Goal: Task Accomplishment & Management: Use online tool/utility

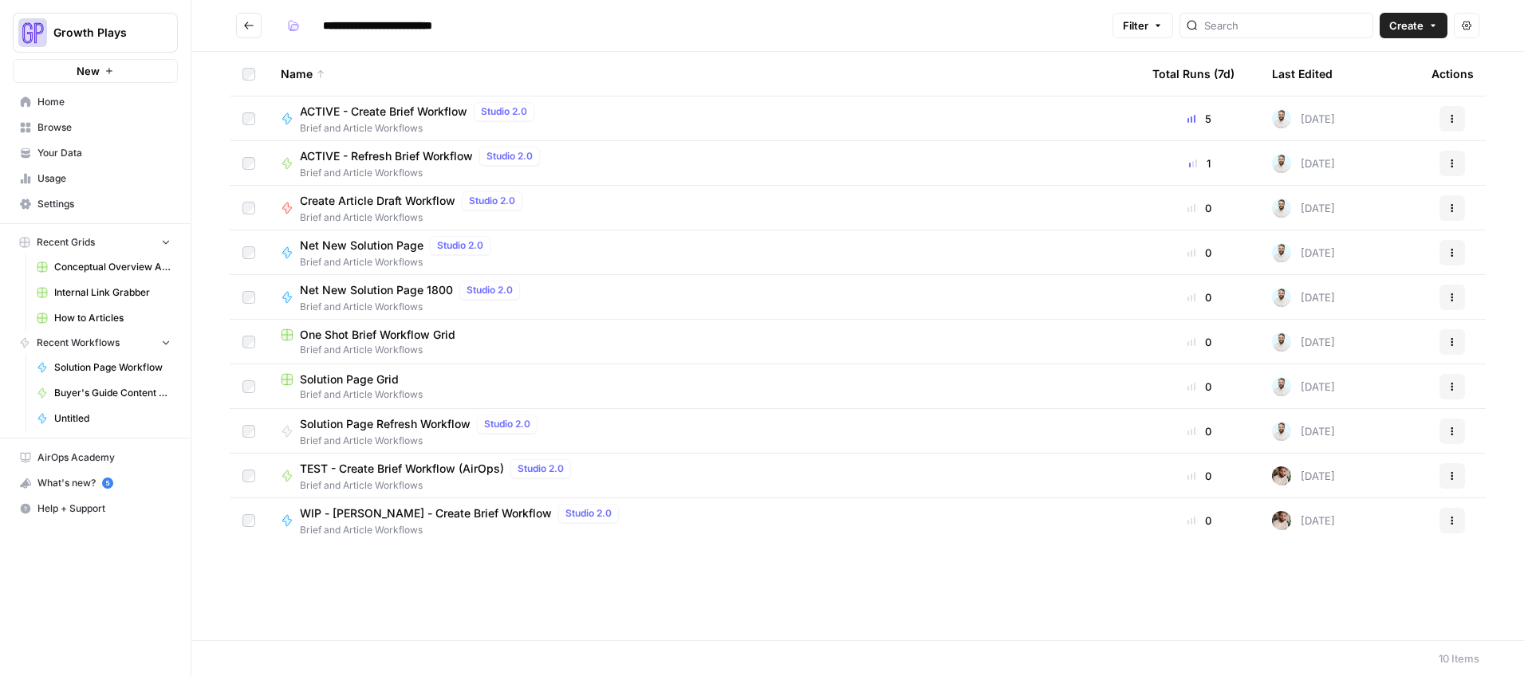
click at [354, 110] on span "ACTIVE - Create Brief Workflow" at bounding box center [383, 112] width 167 height 16
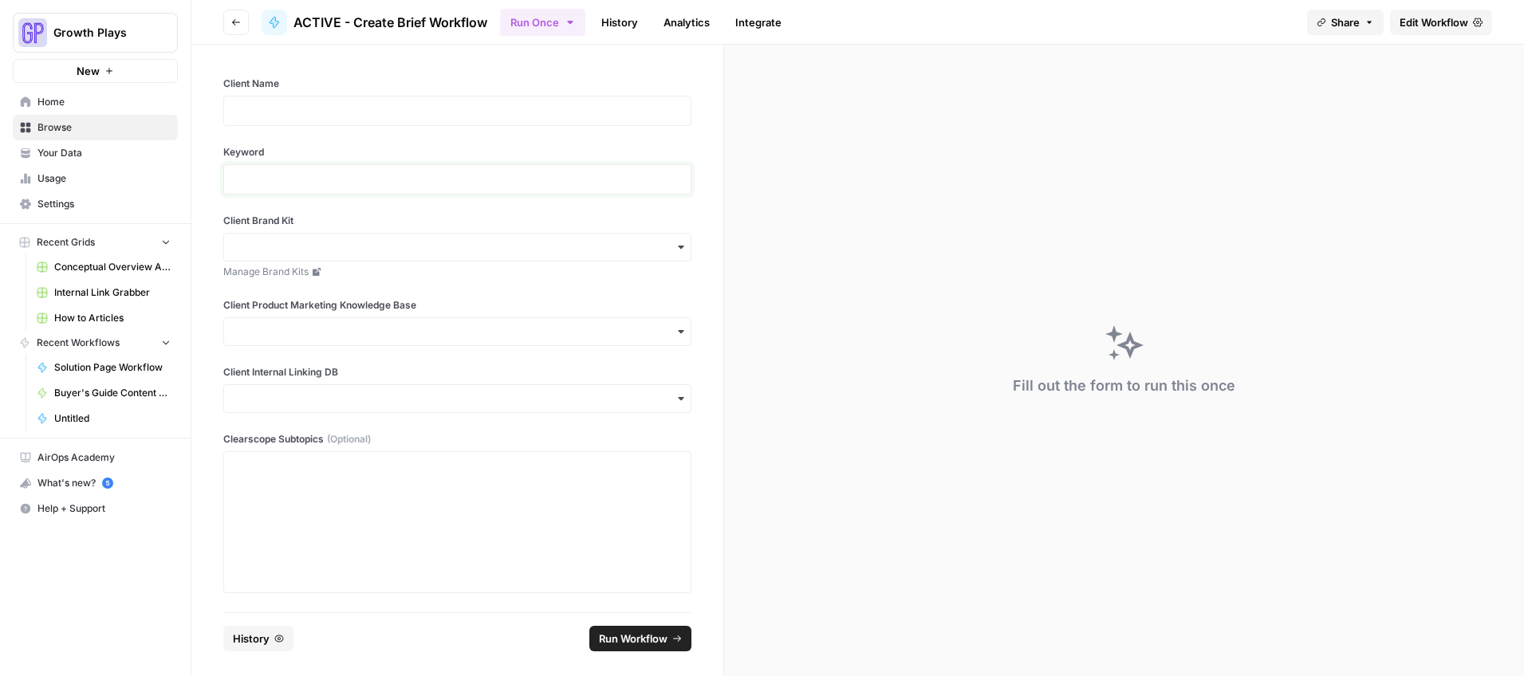
click at [579, 175] on p at bounding box center [457, 179] width 447 height 16
click at [503, 103] on p at bounding box center [457, 111] width 447 height 16
click at [262, 105] on p "**********" at bounding box center [457, 111] width 447 height 16
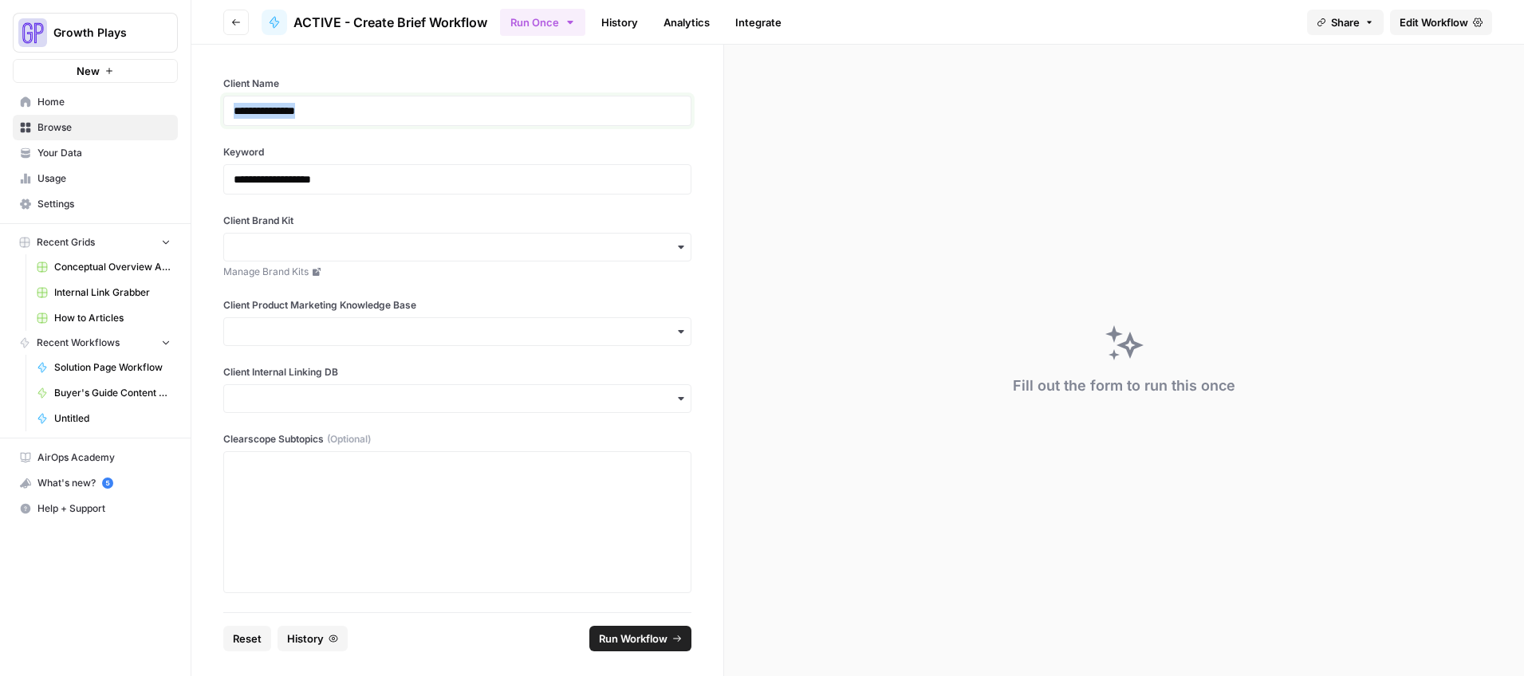
copy p "**********"
click at [243, 255] on div "button" at bounding box center [457, 247] width 468 height 29
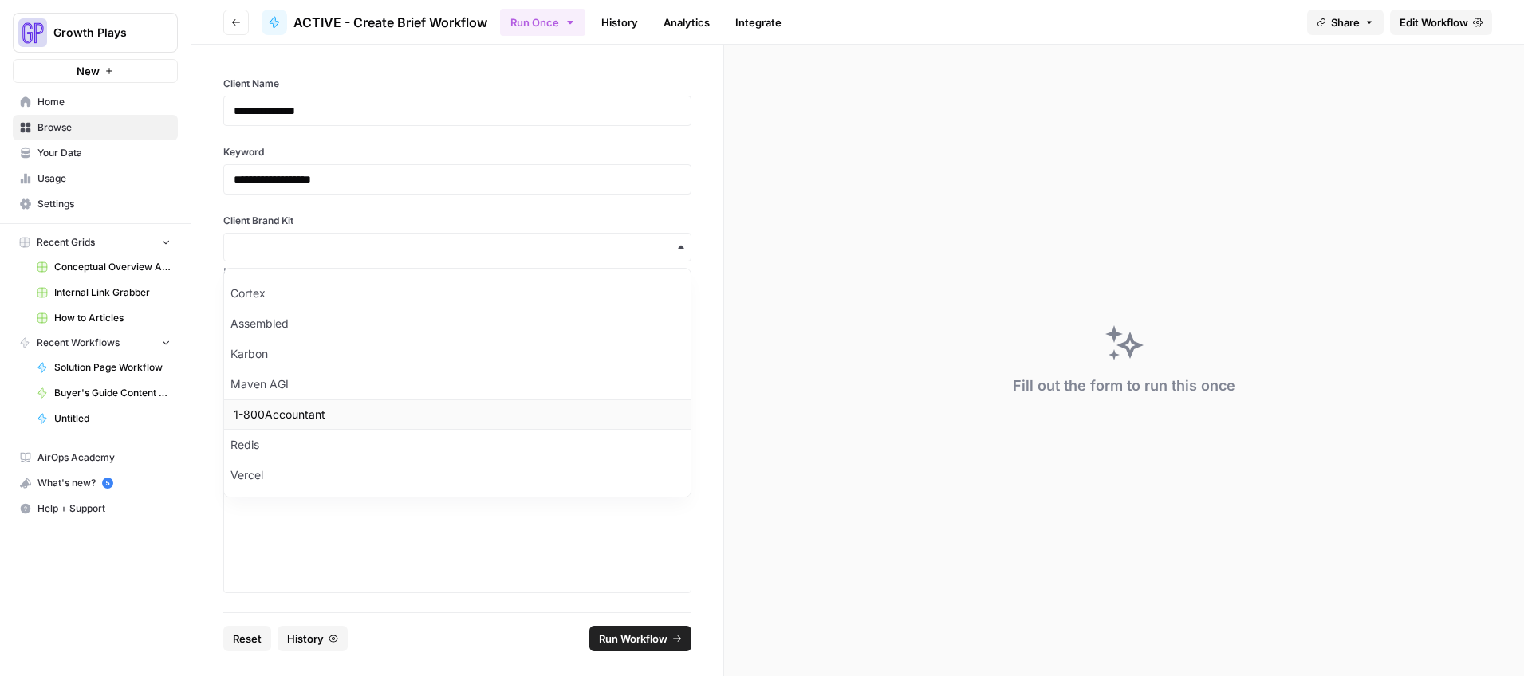
click at [266, 423] on div "1-800Accountant" at bounding box center [457, 415] width 467 height 30
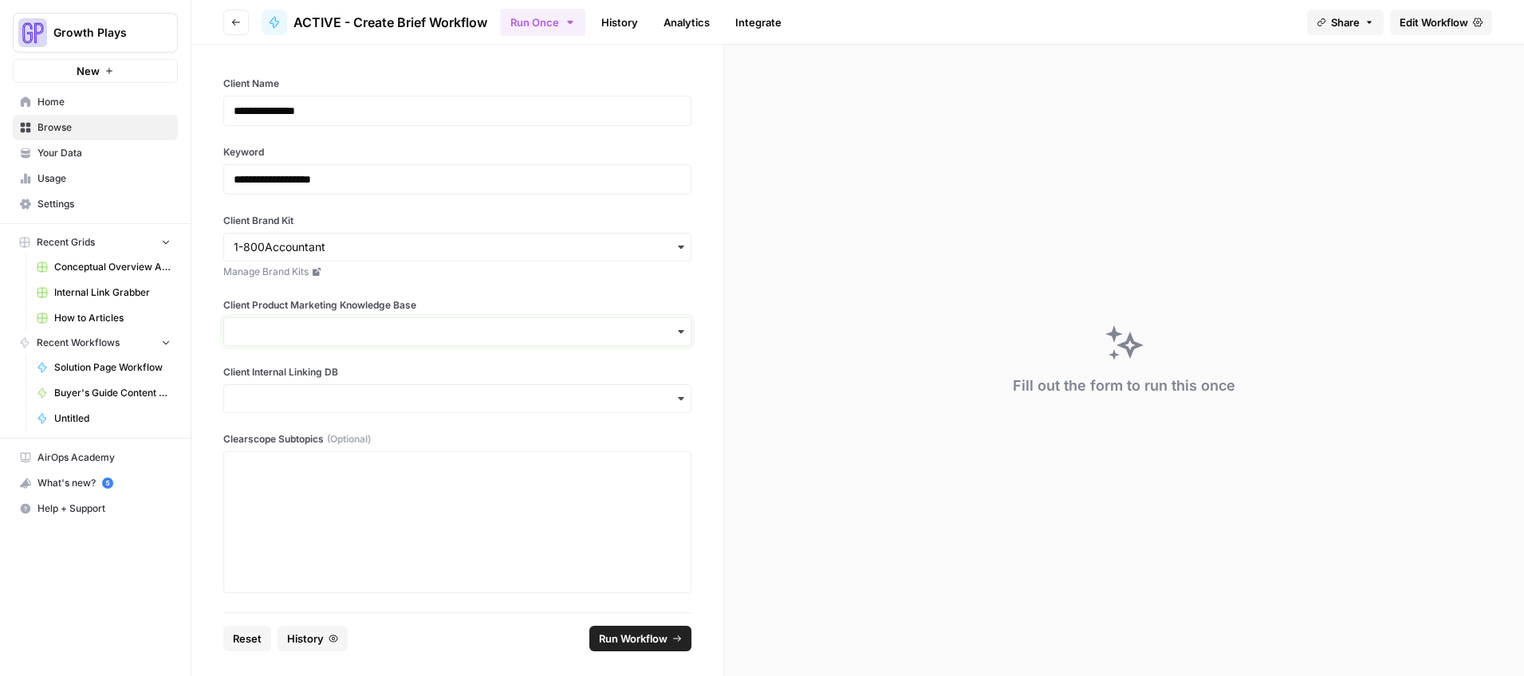
click at [265, 337] on input "Client Product Marketing Knowledge Base" at bounding box center [457, 332] width 447 height 16
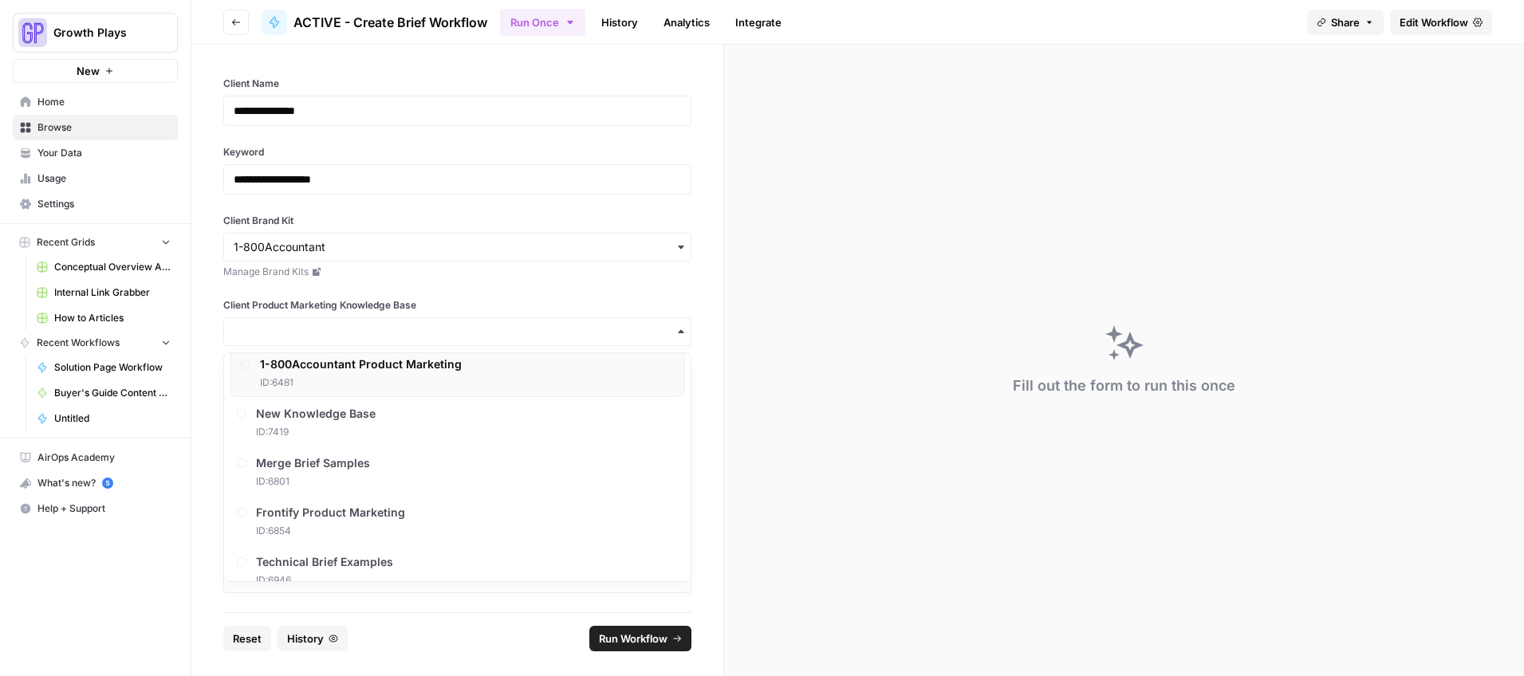
scroll to position [254, 0]
click at [325, 376] on span "1-800Accountant Product Marketing" at bounding box center [361, 368] width 202 height 16
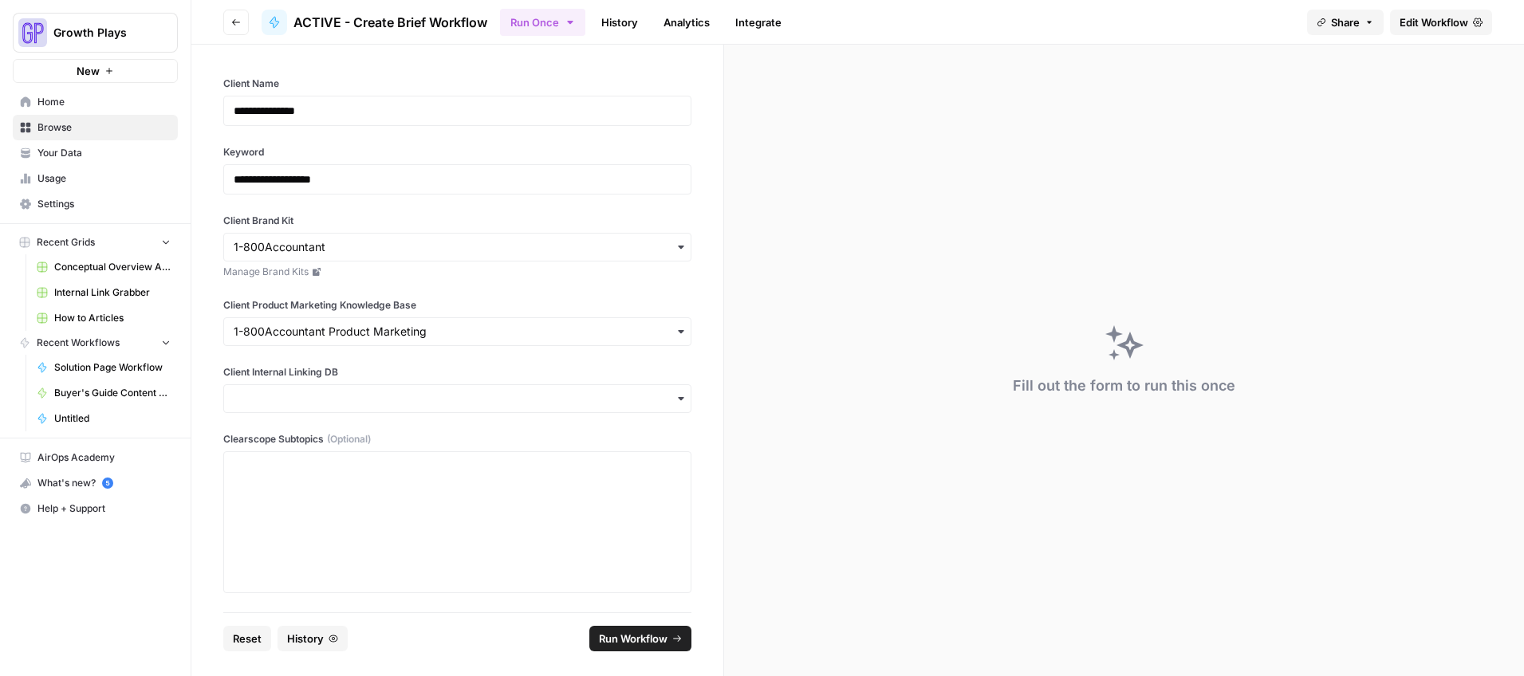
drag, startPoint x: 320, startPoint y: 380, endPoint x: 317, endPoint y: 392, distance: 13.2
click at [320, 380] on div "Client Internal Linking DB" at bounding box center [457, 389] width 468 height 48
click at [316, 398] on input "Client Internal Linking DB" at bounding box center [457, 399] width 447 height 16
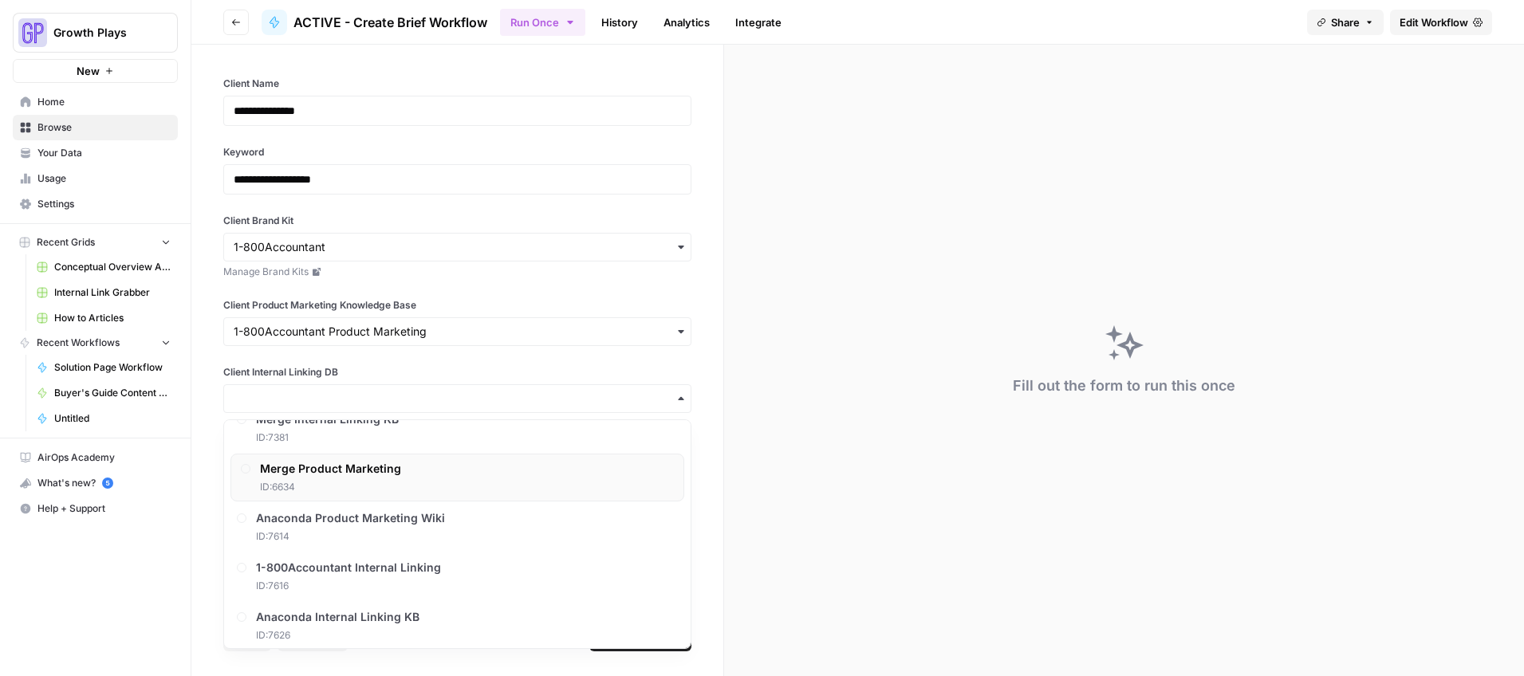
scroll to position [589, 0]
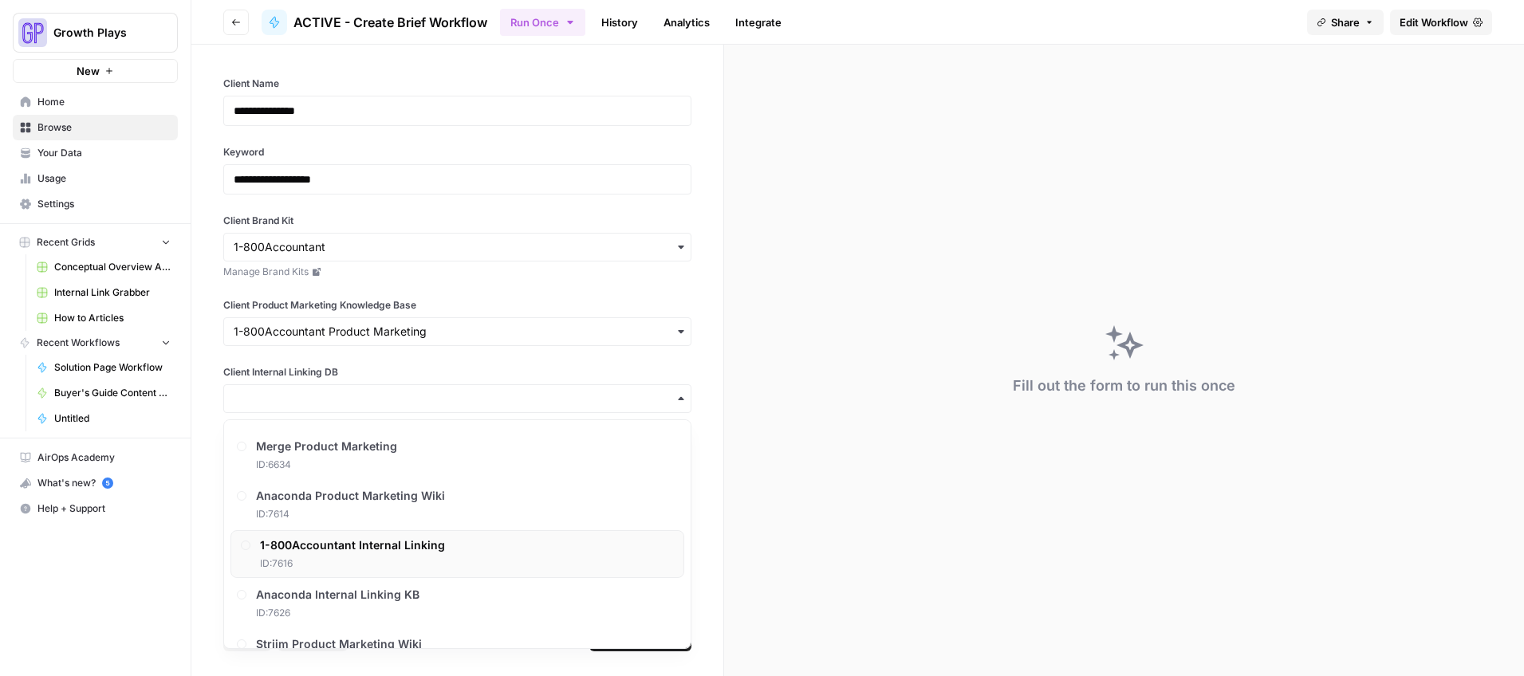
click at [361, 561] on span "ID: 7616" at bounding box center [352, 564] width 185 height 14
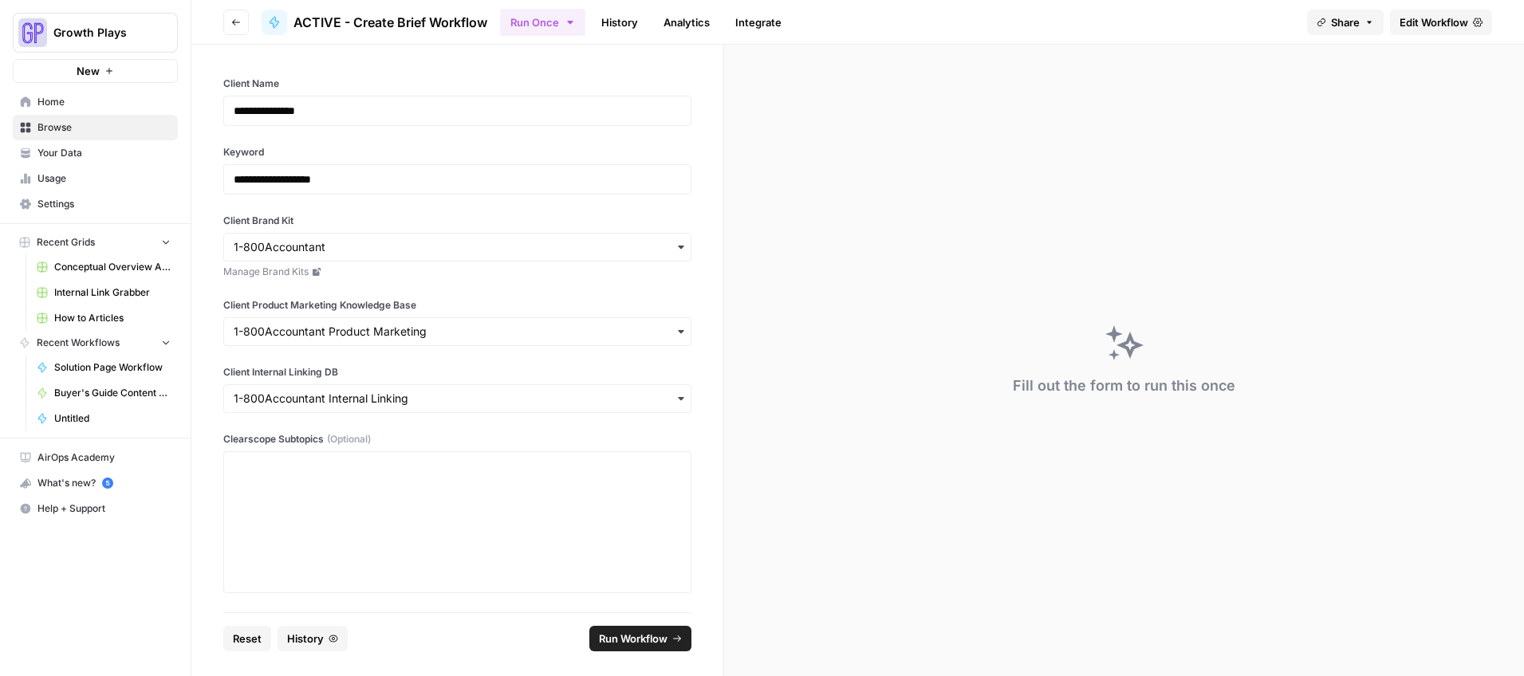
click at [232, 18] on icon "button" at bounding box center [236, 23] width 10 height 10
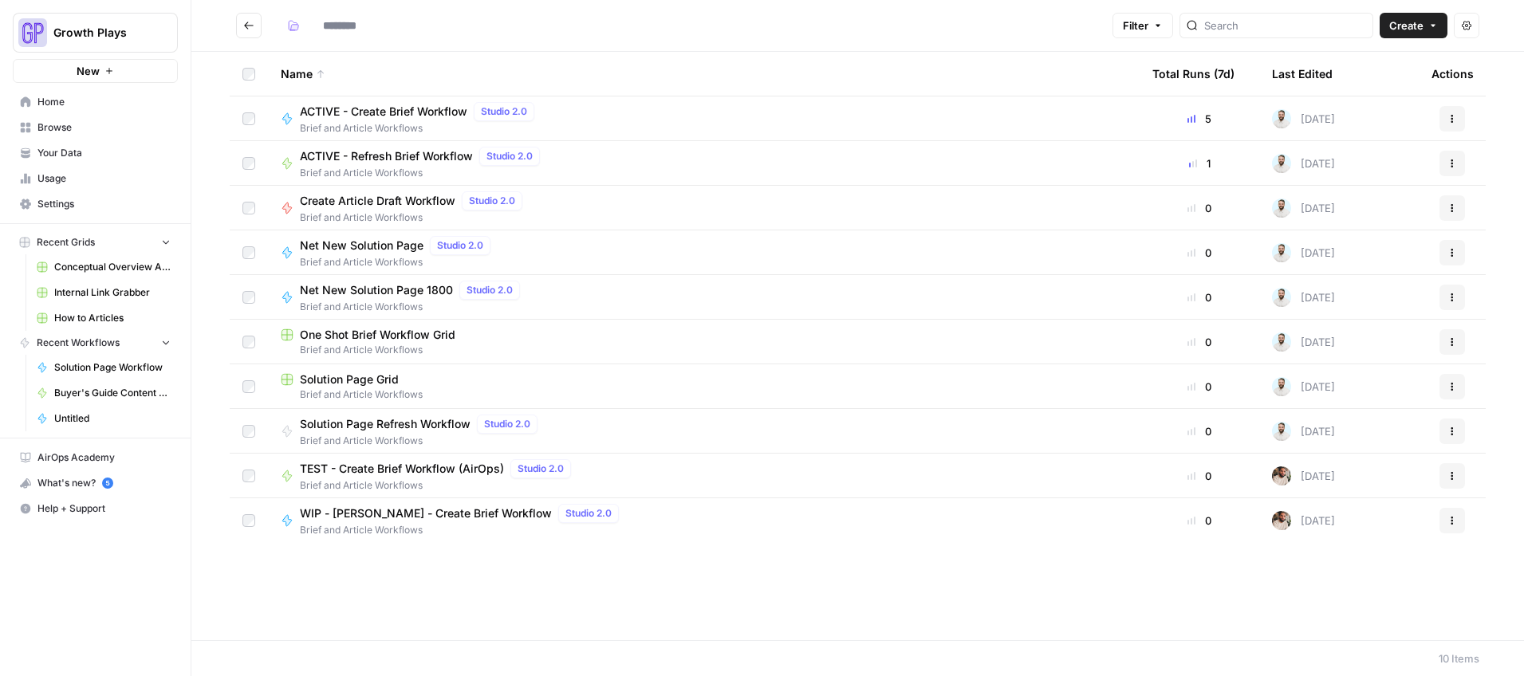
type input "**********"
click at [367, 333] on span "One Shot Brief Workflow Grid" at bounding box center [378, 335] width 156 height 16
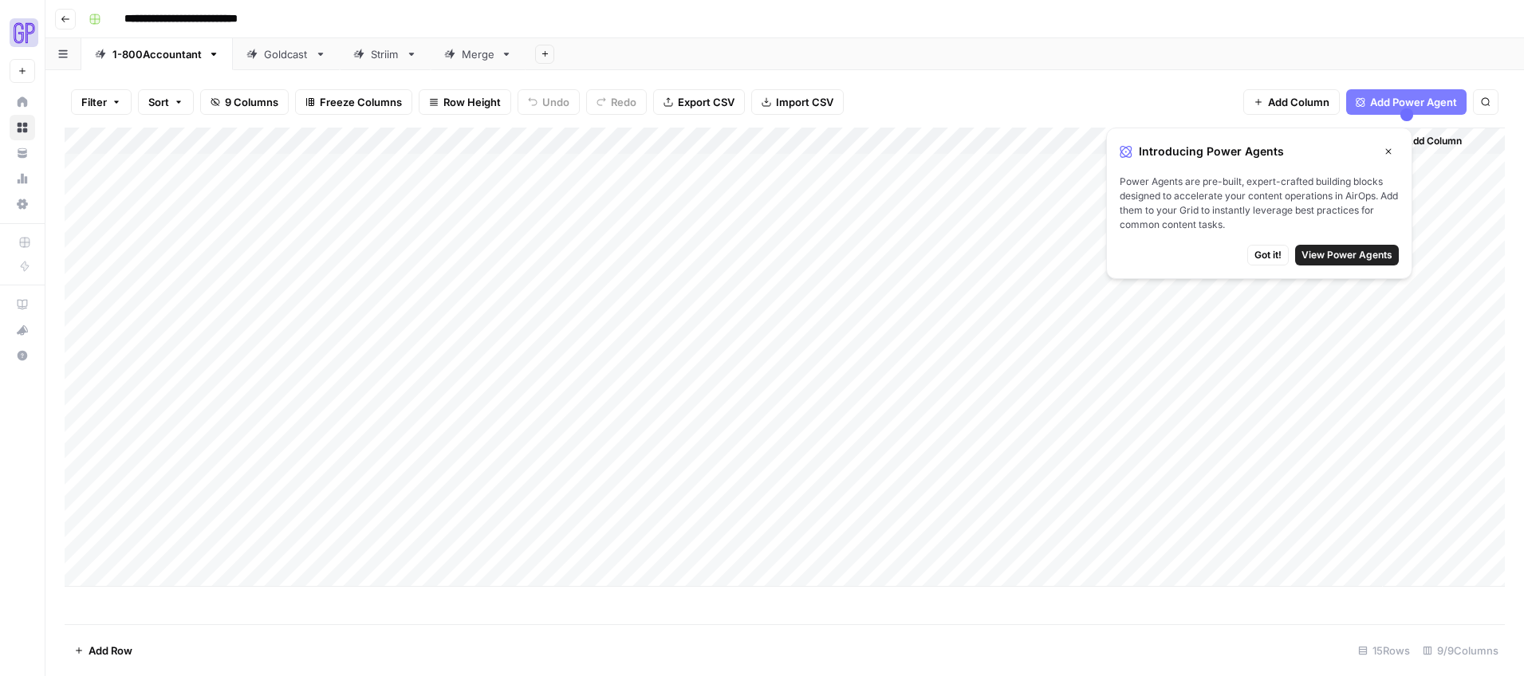
click at [131, 576] on div "Add Column" at bounding box center [785, 357] width 1440 height 459
type textarea "**********"
click at [308, 594] on div "Add Column" at bounding box center [785, 371] width 1440 height 486
click at [171, 607] on div "Add Column" at bounding box center [785, 376] width 1440 height 497
click at [161, 616] on div "Add Column" at bounding box center [785, 376] width 1440 height 497
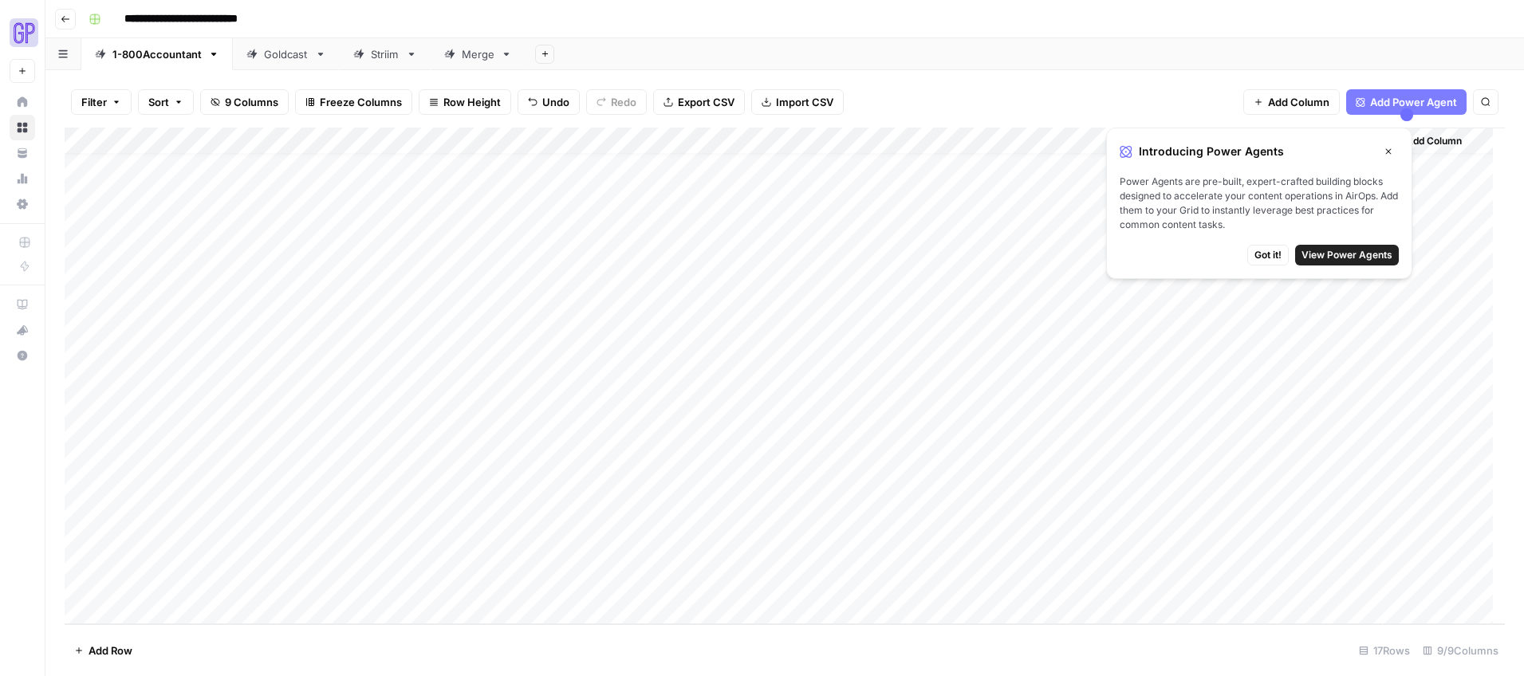
scroll to position [44, 0]
type textarea "**********"
click at [161, 612] on div "Add Column" at bounding box center [785, 376] width 1440 height 497
click at [299, 500] on div "Add Column" at bounding box center [785, 376] width 1440 height 497
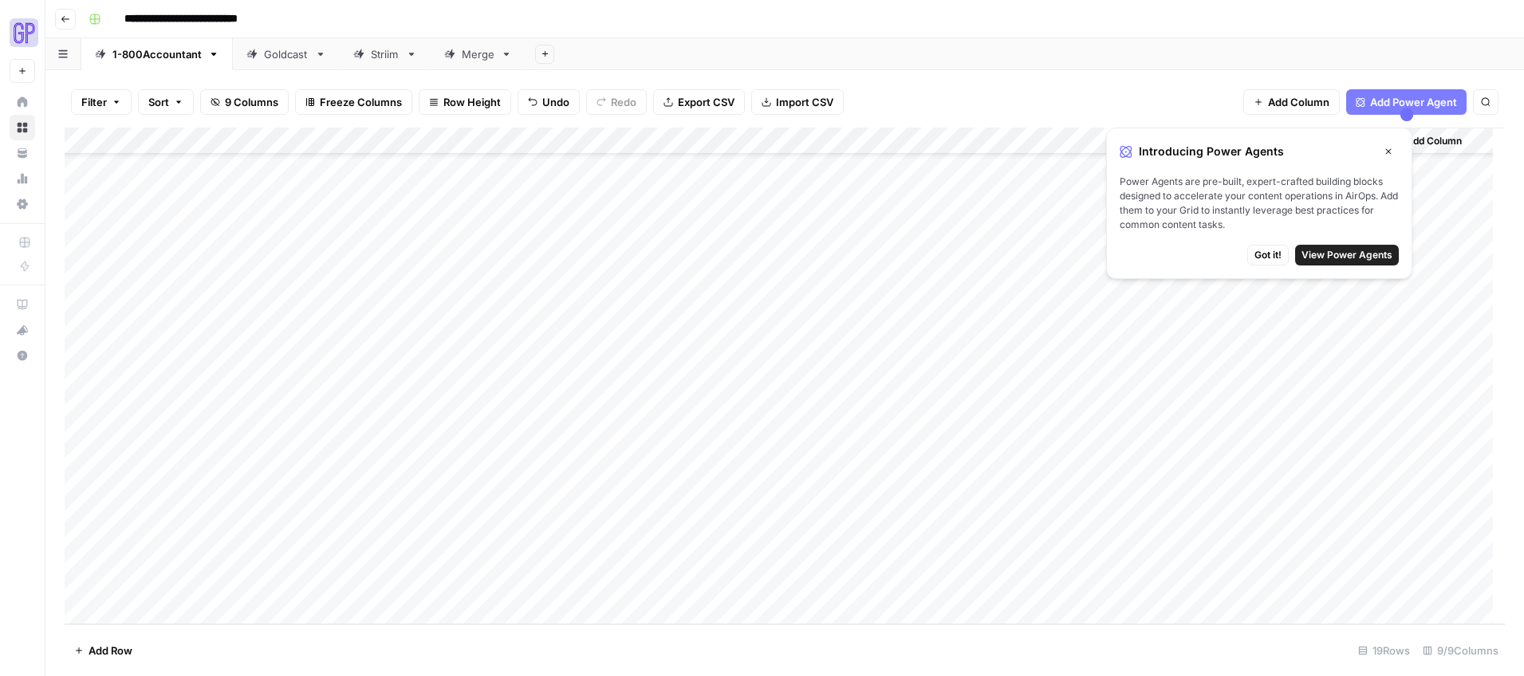
click at [308, 498] on div "Add Column" at bounding box center [785, 376] width 1440 height 497
type textarea "**********"
click at [255, 535] on div "Add Column" at bounding box center [785, 376] width 1440 height 497
type textarea "**********"
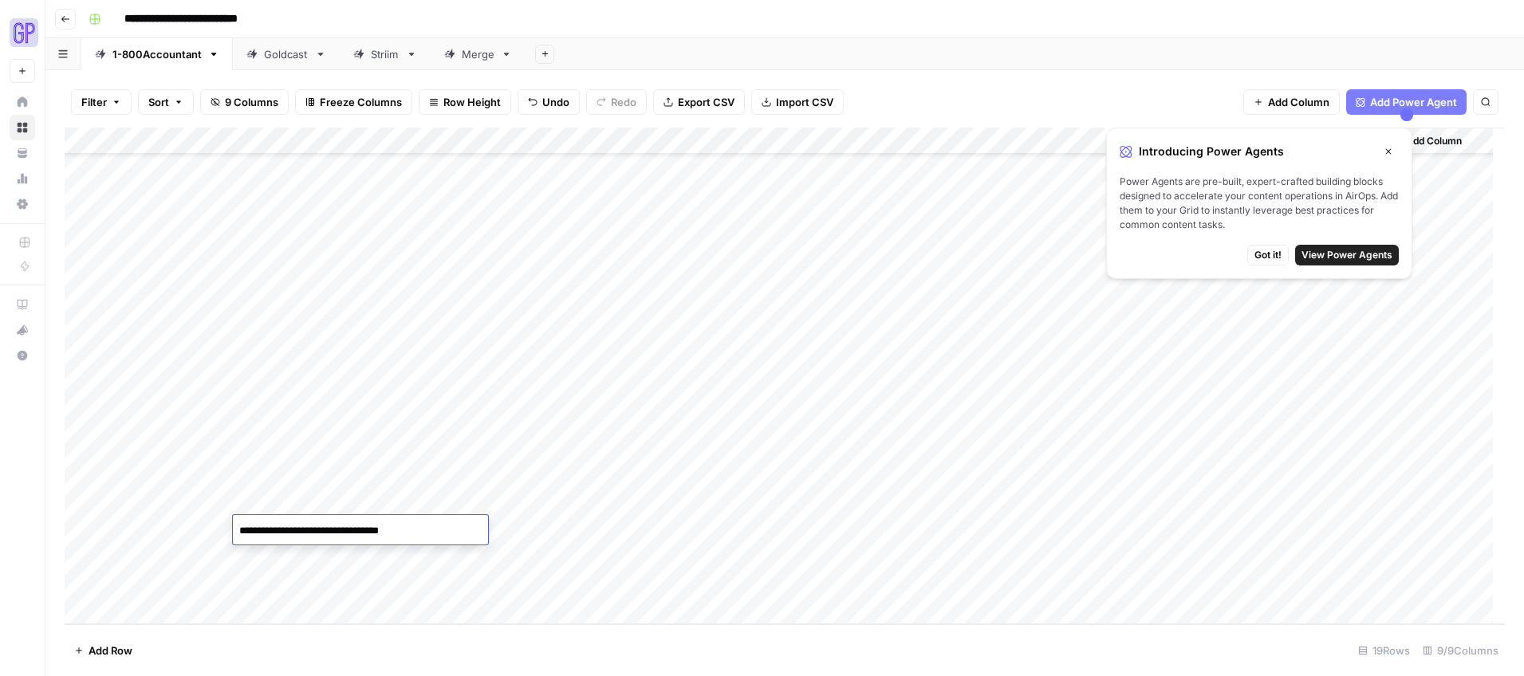
drag, startPoint x: 257, startPoint y: 576, endPoint x: 259, endPoint y: 565, distance: 11.4
click at [257, 576] on div "Add Column" at bounding box center [785, 376] width 1440 height 497
click at [260, 559] on div "Add Column" at bounding box center [785, 376] width 1440 height 497
type textarea "*********"
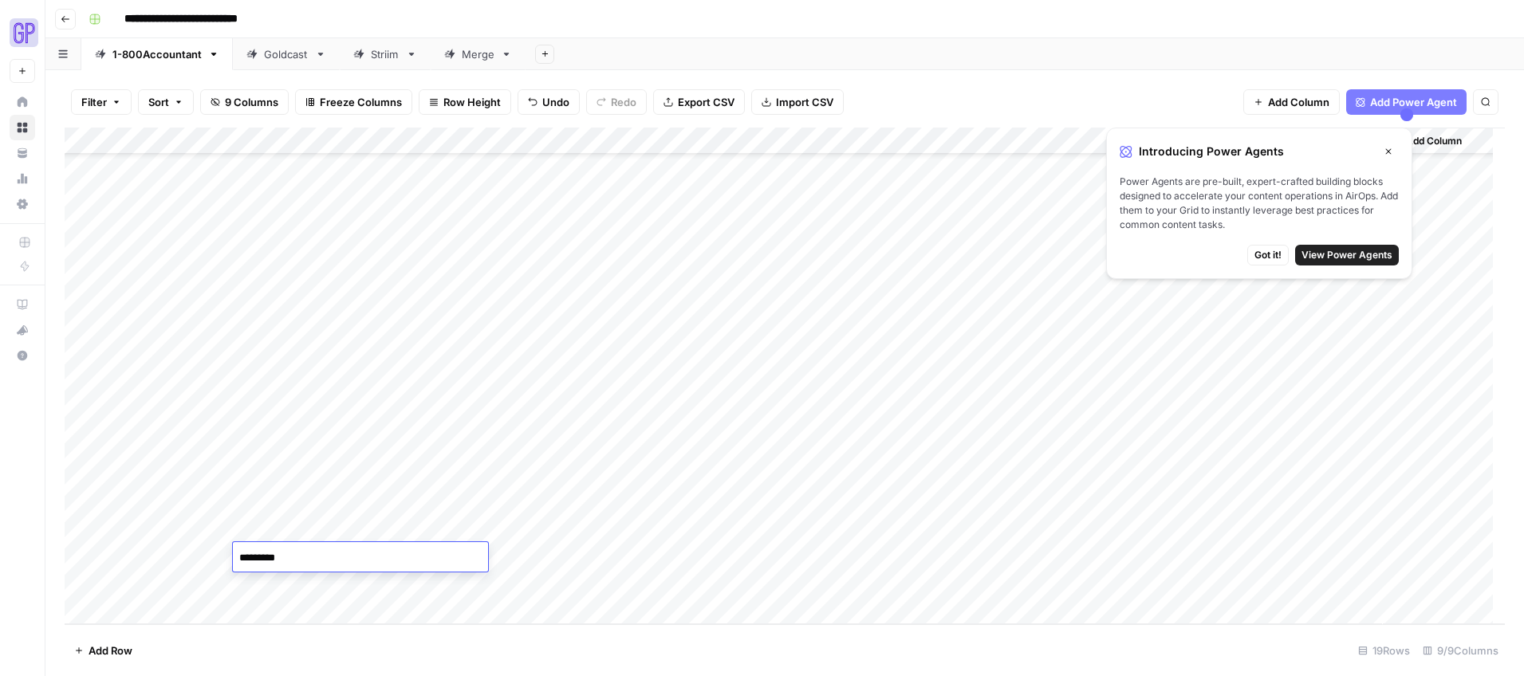
drag, startPoint x: 320, startPoint y: 615, endPoint x: 313, endPoint y: 621, distance: 9.6
click at [320, 615] on div "Add Column" at bounding box center [785, 376] width 1440 height 497
click at [272, 526] on div "Add Column" at bounding box center [785, 376] width 1440 height 497
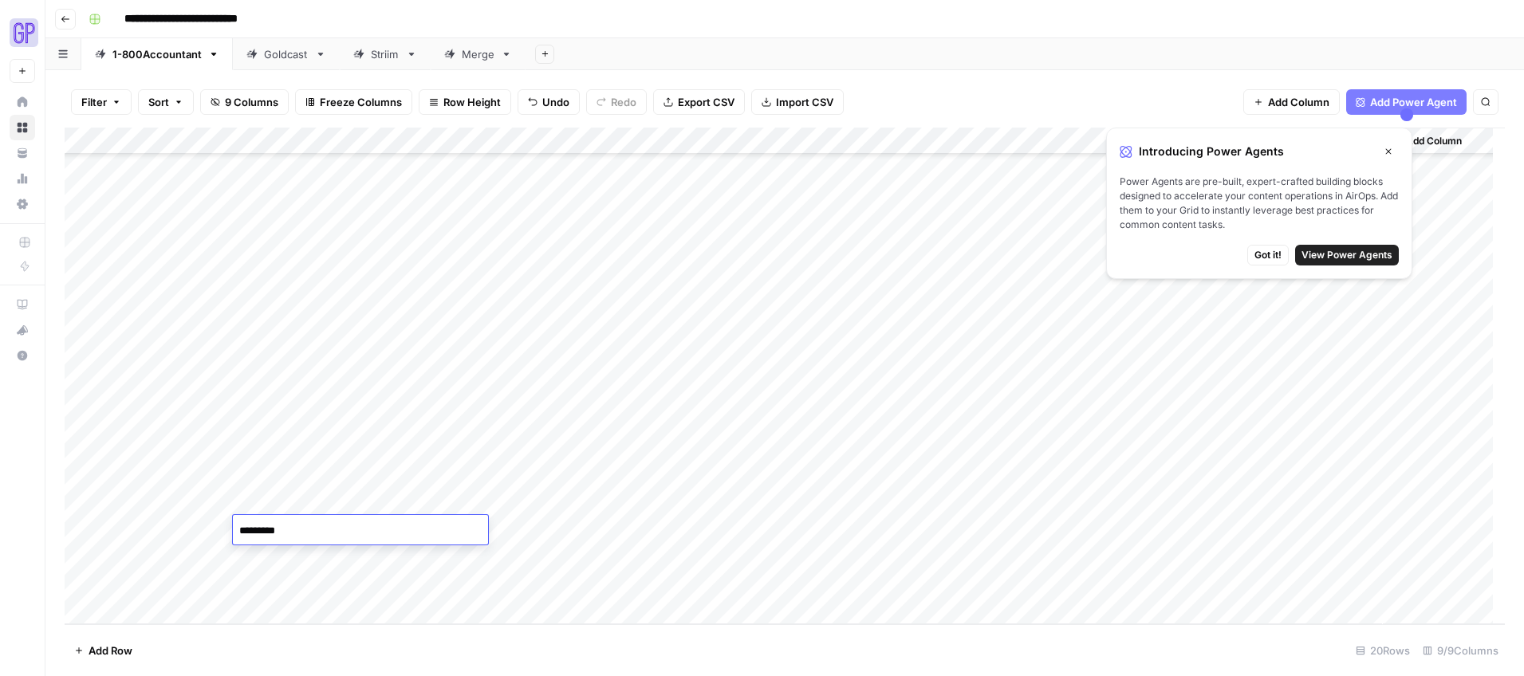
type textarea "**********"
click at [116, 481] on div "Add Column" at bounding box center [785, 376] width 1440 height 497
click at [265, 551] on div "Add Column" at bounding box center [785, 376] width 1440 height 497
type textarea "**********"
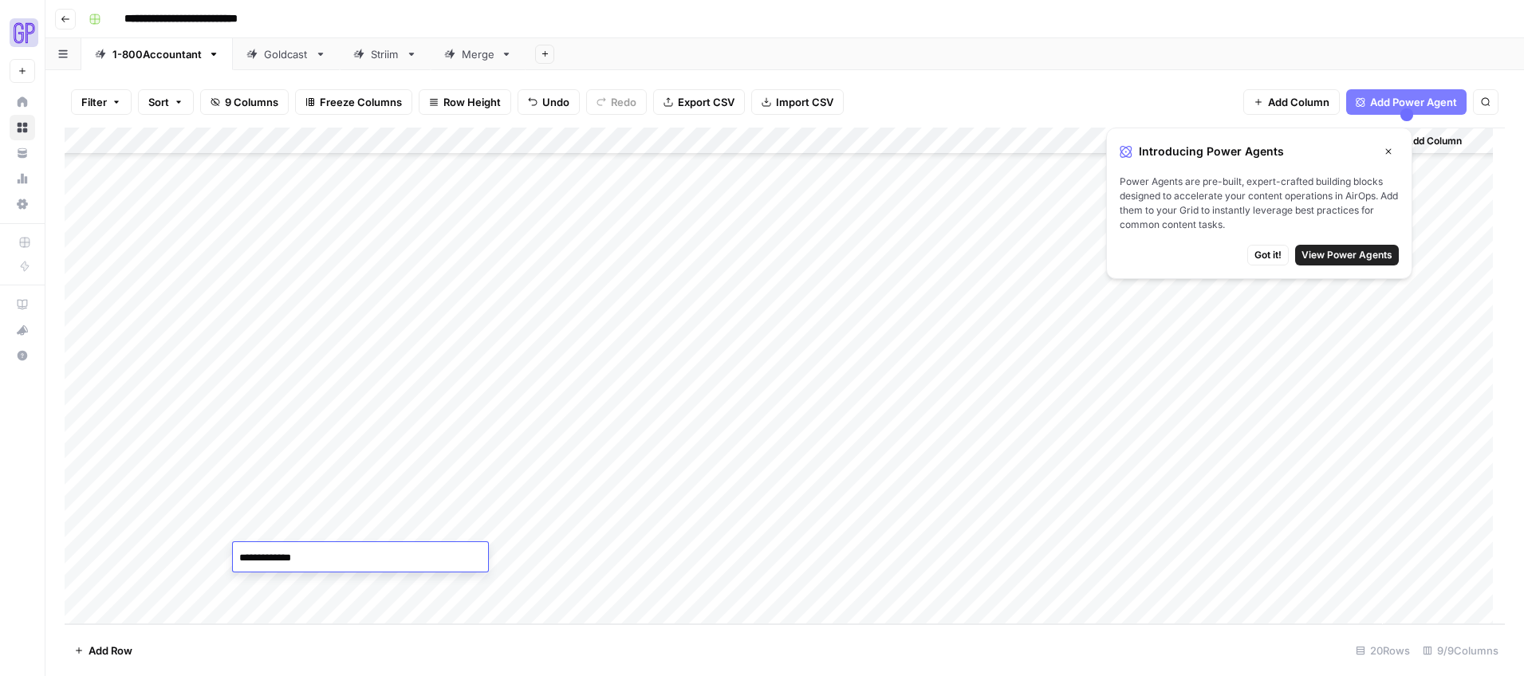
click at [273, 577] on div "Add Column" at bounding box center [785, 376] width 1440 height 497
click at [581, 474] on div "Add Column" at bounding box center [785, 376] width 1440 height 497
click at [587, 500] on div "Add Column" at bounding box center [785, 376] width 1440 height 497
click at [597, 528] on div "Add Column" at bounding box center [785, 376] width 1440 height 497
click at [585, 553] on div "Add Column" at bounding box center [785, 376] width 1440 height 497
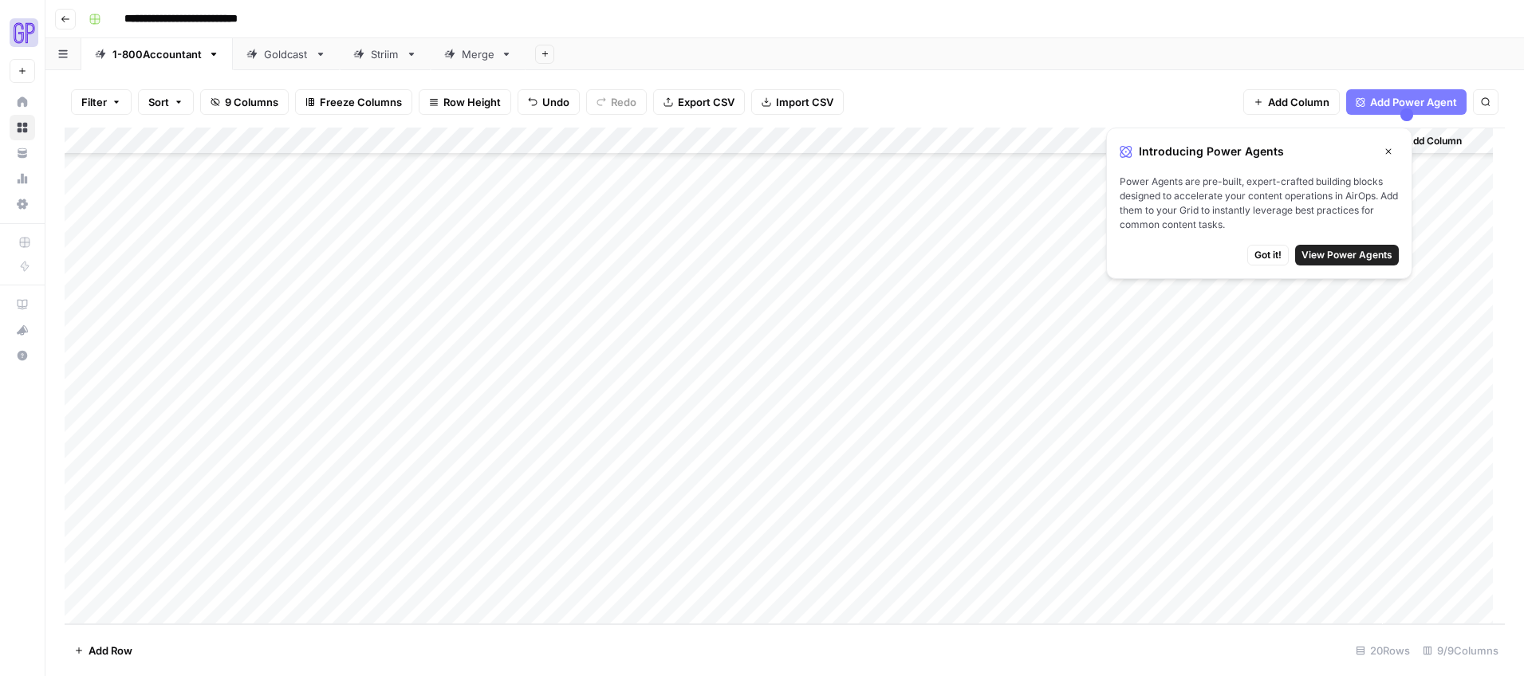
click at [563, 475] on div "Add Column" at bounding box center [785, 376] width 1440 height 497
click at [632, 476] on div "Add Column" at bounding box center [785, 376] width 1440 height 497
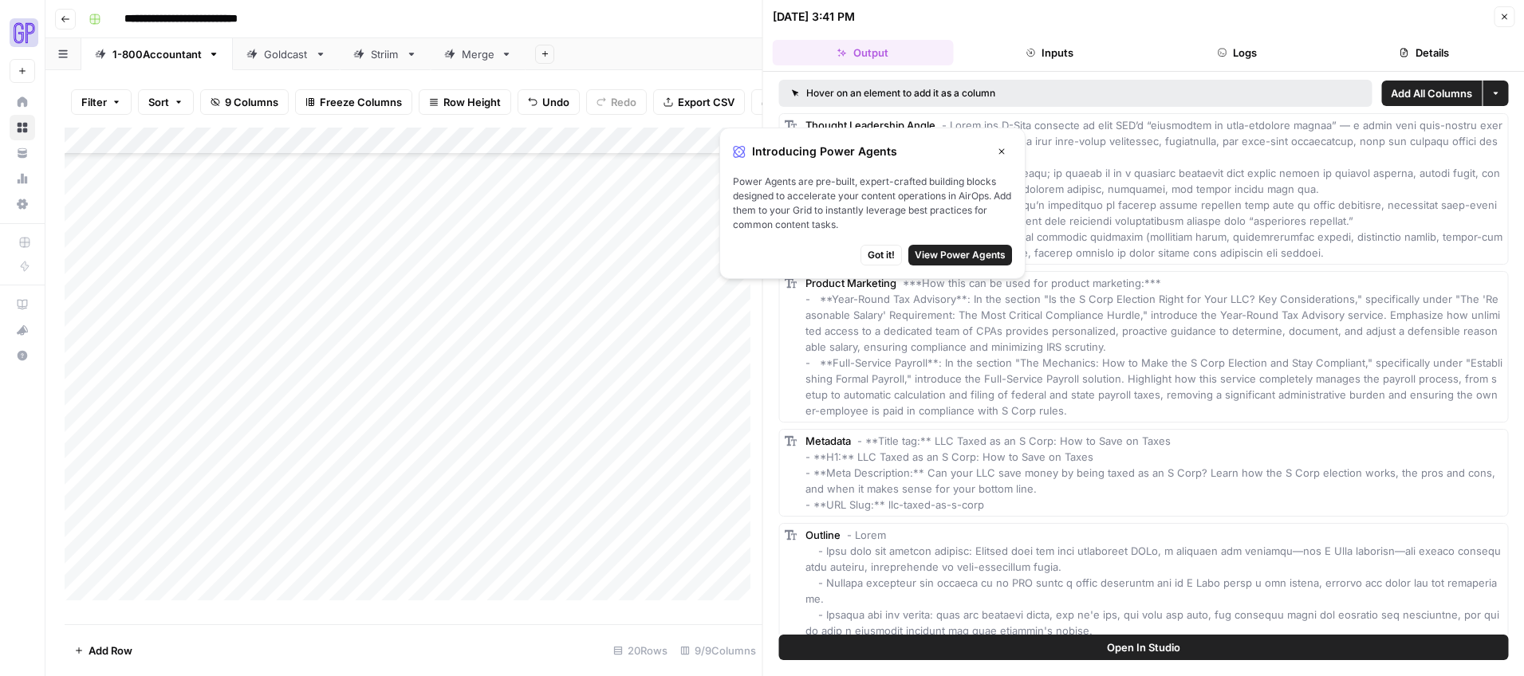
click at [879, 58] on button "Output" at bounding box center [863, 53] width 181 height 26
click at [1149, 652] on span "Open In Studio" at bounding box center [1143, 648] width 73 height 16
click at [557, 518] on div "Add Column" at bounding box center [414, 370] width 698 height 485
click at [629, 517] on div "Add Column" at bounding box center [414, 370] width 698 height 485
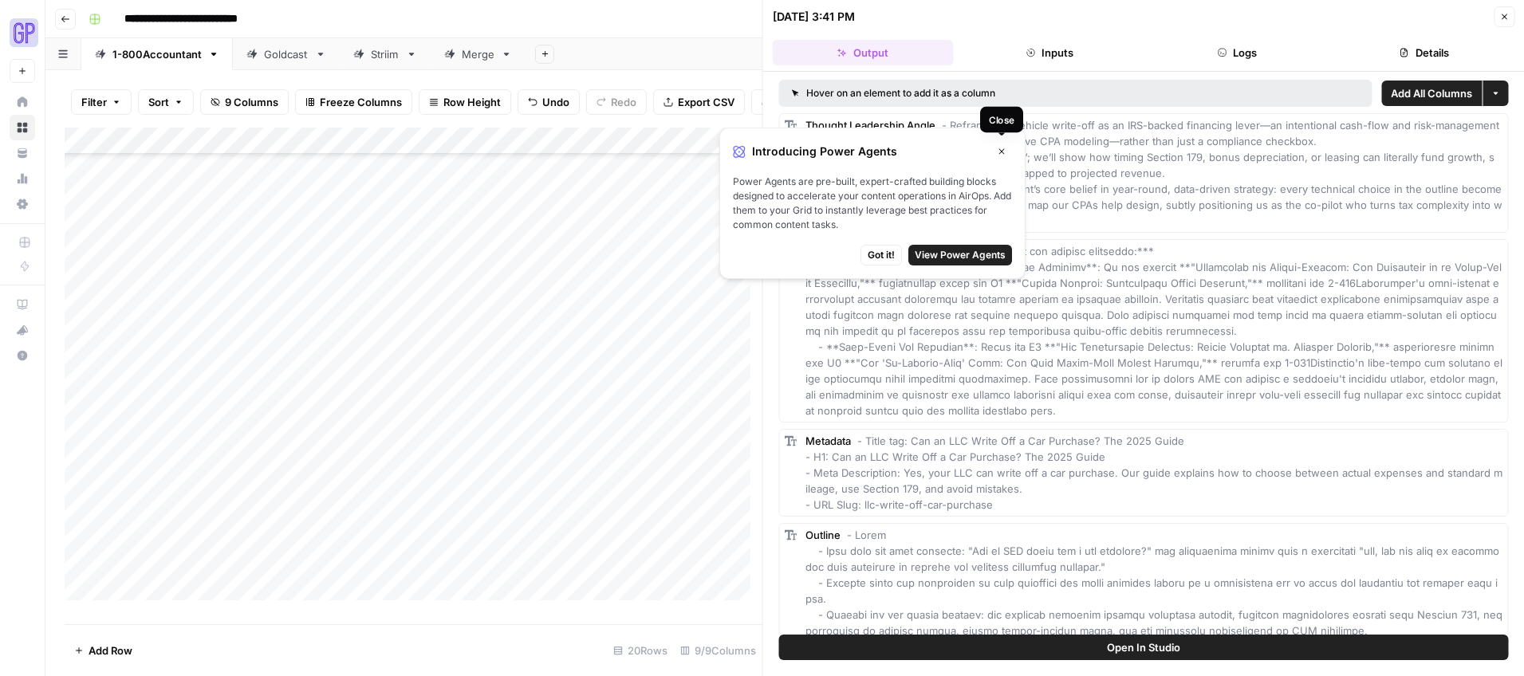
click at [1001, 150] on icon "button" at bounding box center [1002, 152] width 10 height 10
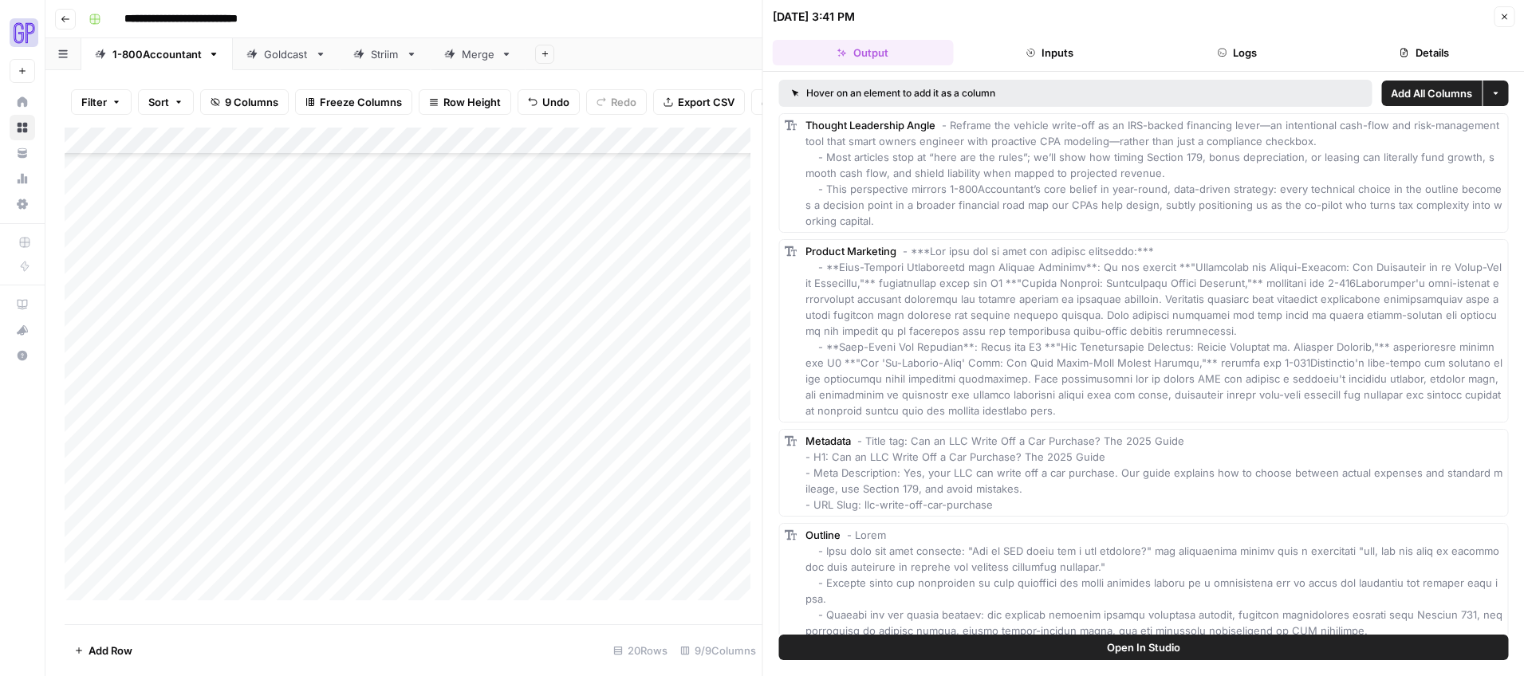
click at [1136, 640] on span "Open In Studio" at bounding box center [1143, 648] width 73 height 16
click at [577, 543] on div "Add Column" at bounding box center [414, 370] width 698 height 485
click at [628, 540] on div "Add Column" at bounding box center [414, 370] width 698 height 485
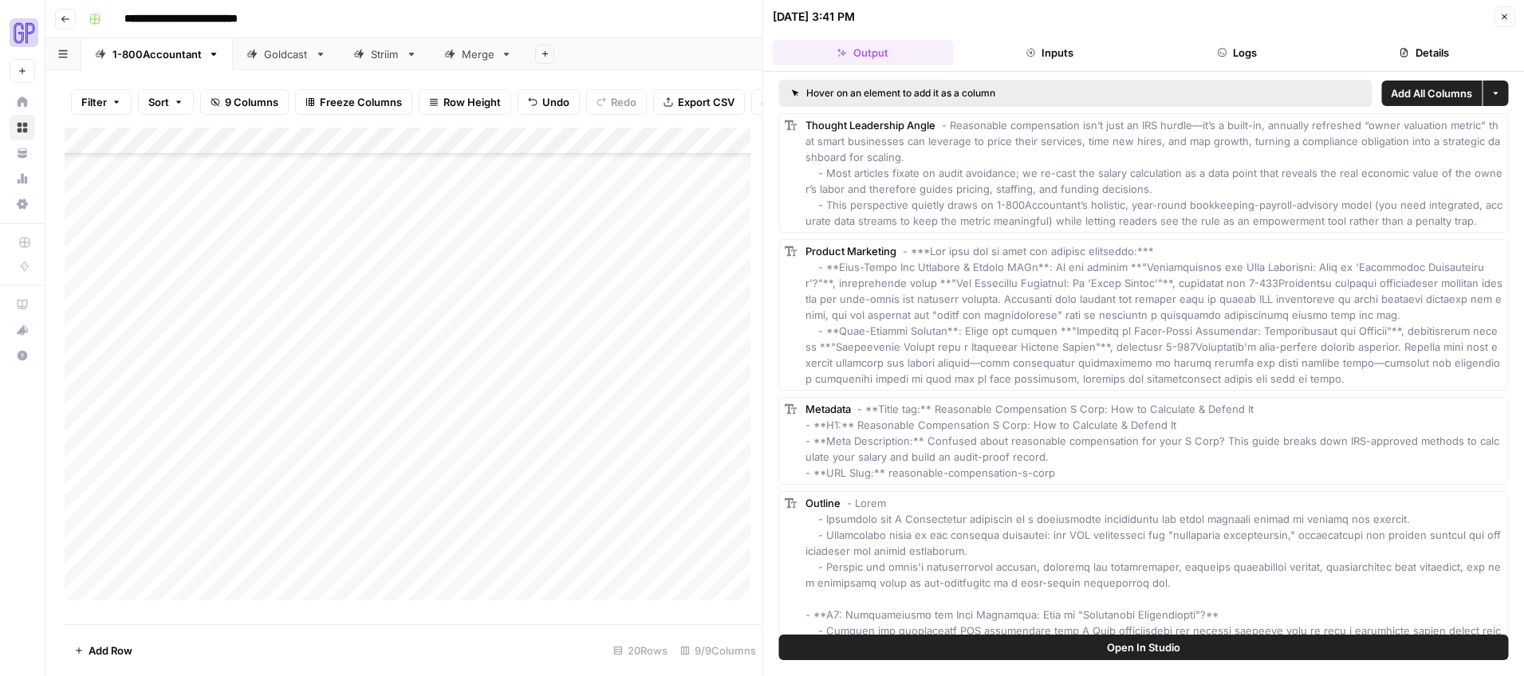
click at [1143, 649] on span "Open In Studio" at bounding box center [1143, 648] width 73 height 16
click at [570, 569] on div "Add Column" at bounding box center [414, 370] width 698 height 485
click at [626, 569] on div "Add Column" at bounding box center [414, 370] width 698 height 485
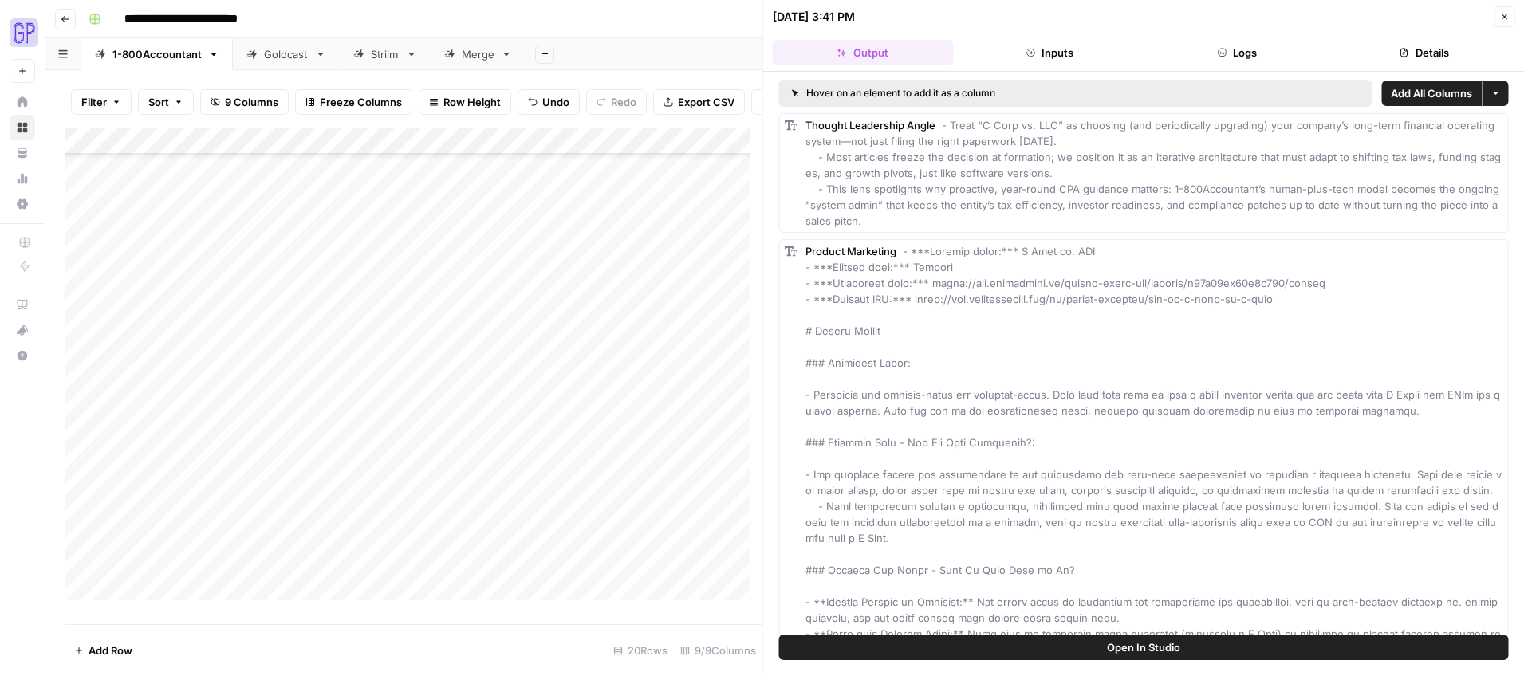
click at [1079, 655] on button "Open In Studio" at bounding box center [1144, 648] width 730 height 26
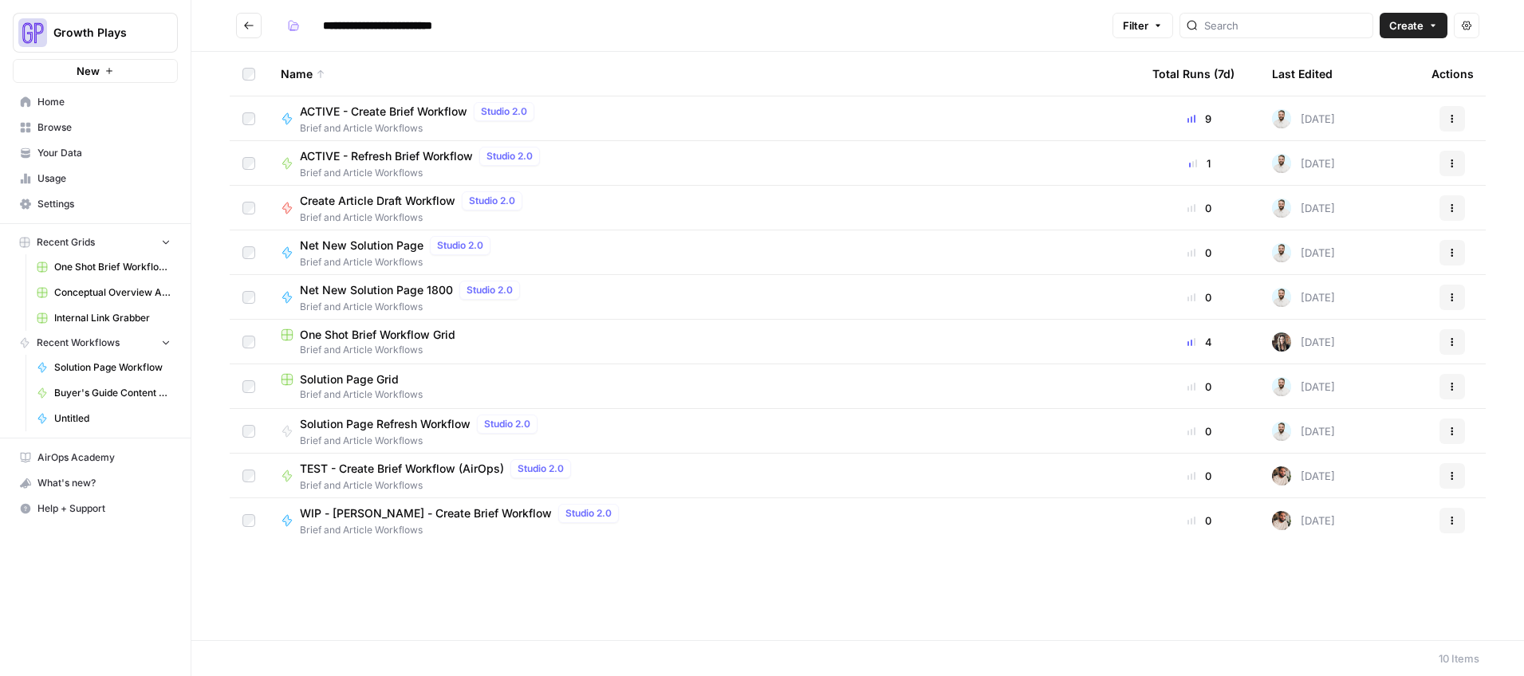
click at [387, 154] on span "ACTIVE - Refresh Brief Workflow" at bounding box center [386, 156] width 173 height 16
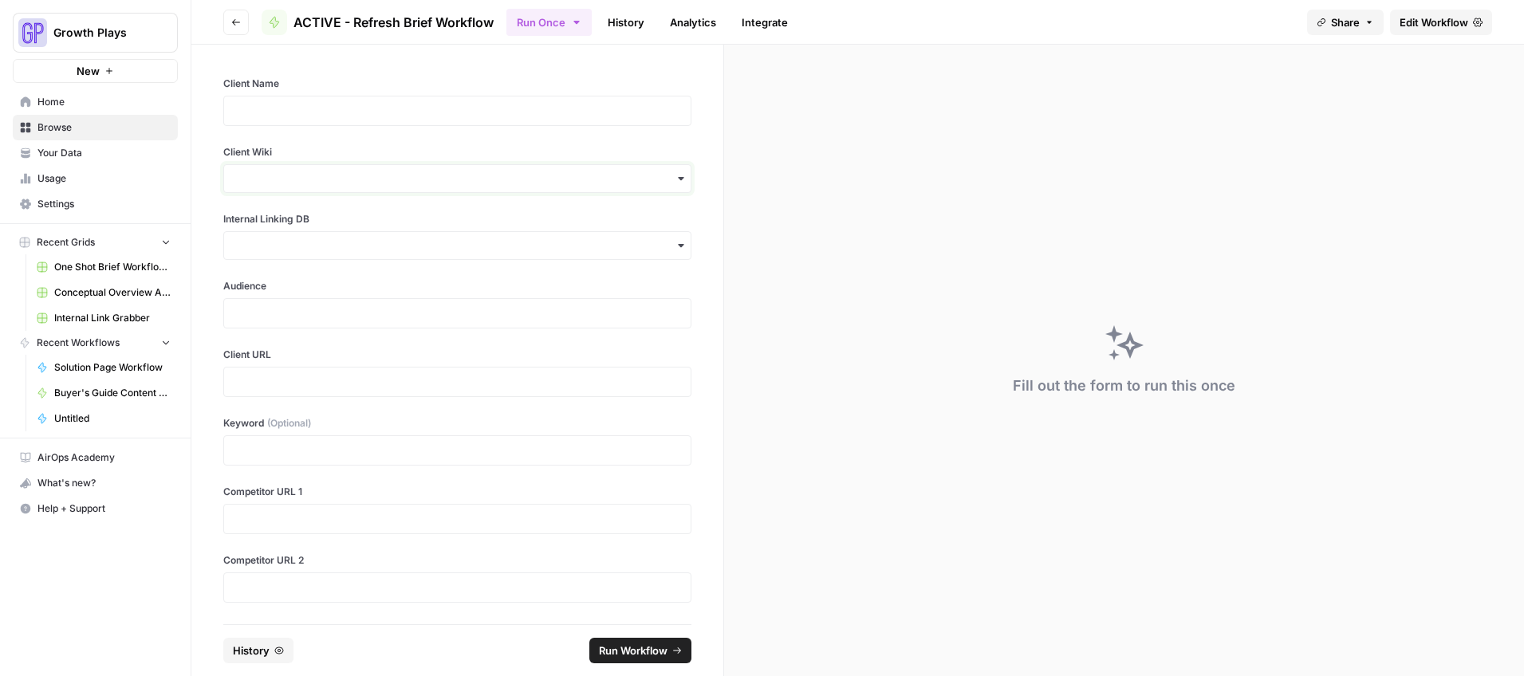
click at [352, 180] on input "Client Wiki" at bounding box center [457, 179] width 447 height 16
click at [342, 97] on div at bounding box center [457, 111] width 468 height 30
click at [271, 460] on div at bounding box center [457, 450] width 468 height 30
click at [270, 459] on div at bounding box center [457, 450] width 468 height 30
click at [270, 444] on p at bounding box center [457, 451] width 447 height 16
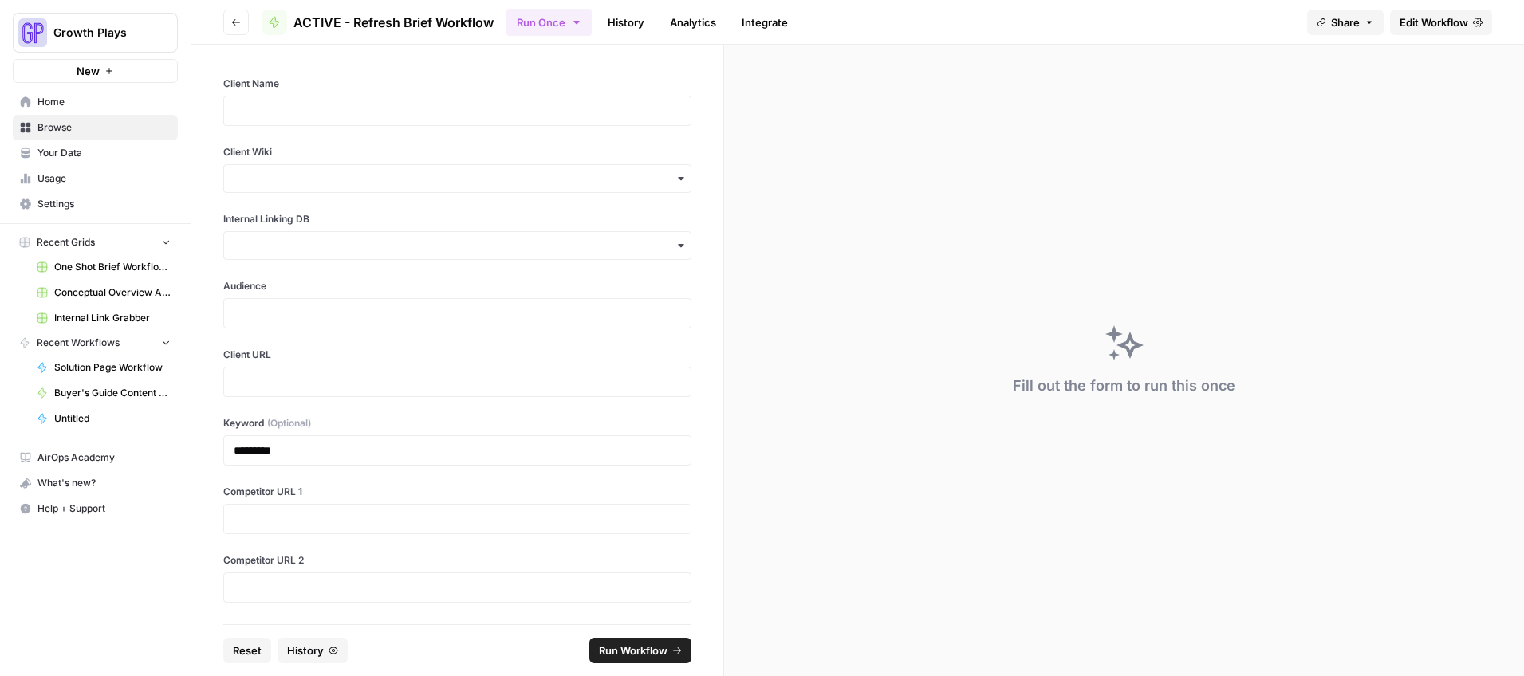
click at [474, 96] on div at bounding box center [457, 111] width 468 height 30
click at [459, 118] on p at bounding box center [457, 111] width 447 height 16
click at [415, 166] on div "button" at bounding box center [457, 178] width 468 height 29
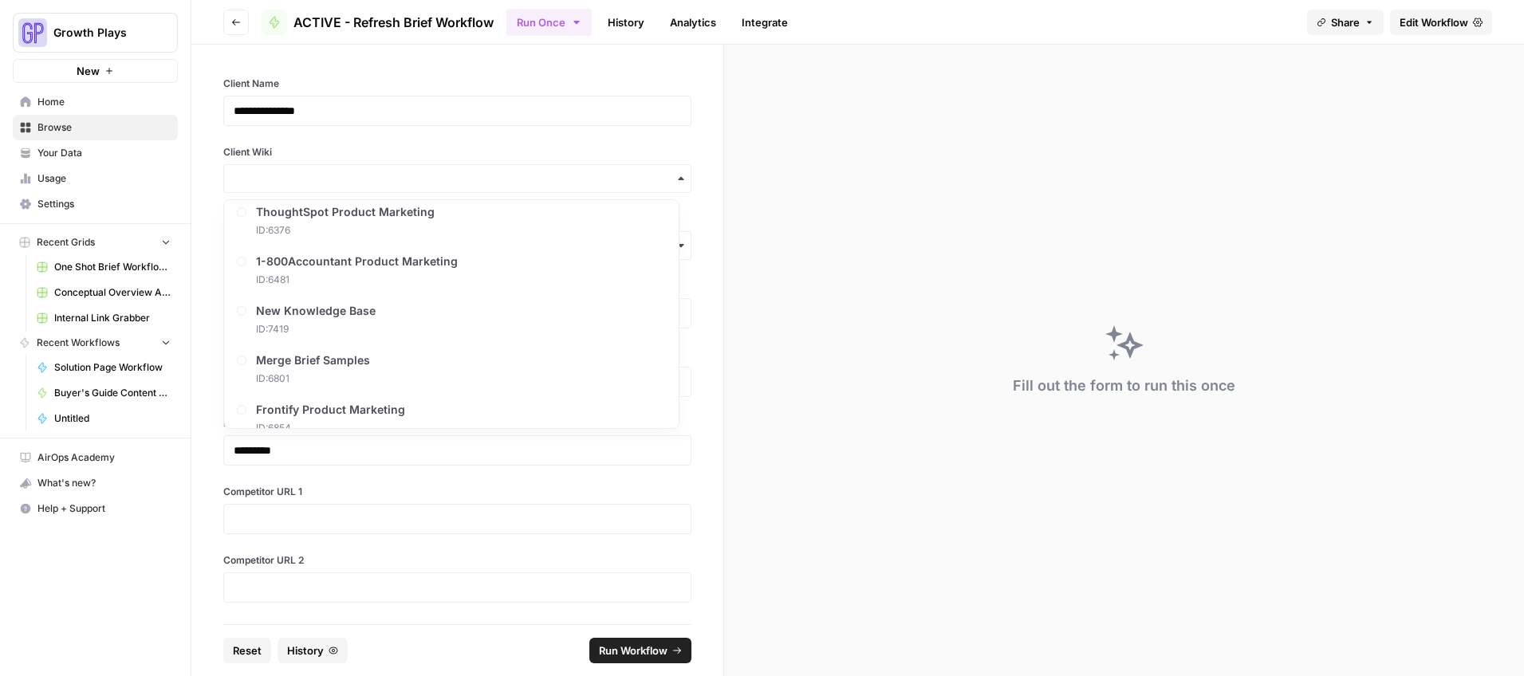
scroll to position [210, 0]
click at [326, 280] on span "ID: 6481" at bounding box center [361, 278] width 202 height 14
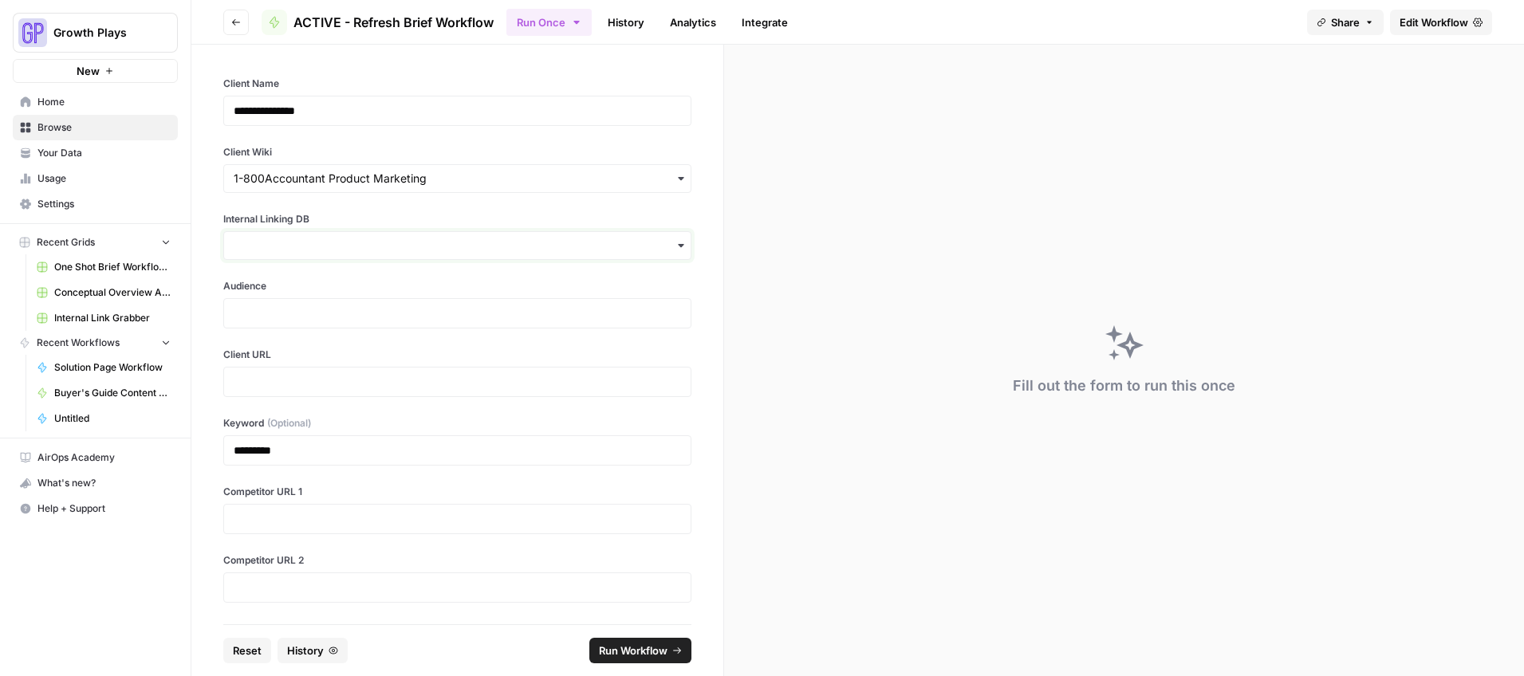
click at [297, 250] on input "Internal Linking DB" at bounding box center [457, 246] width 447 height 16
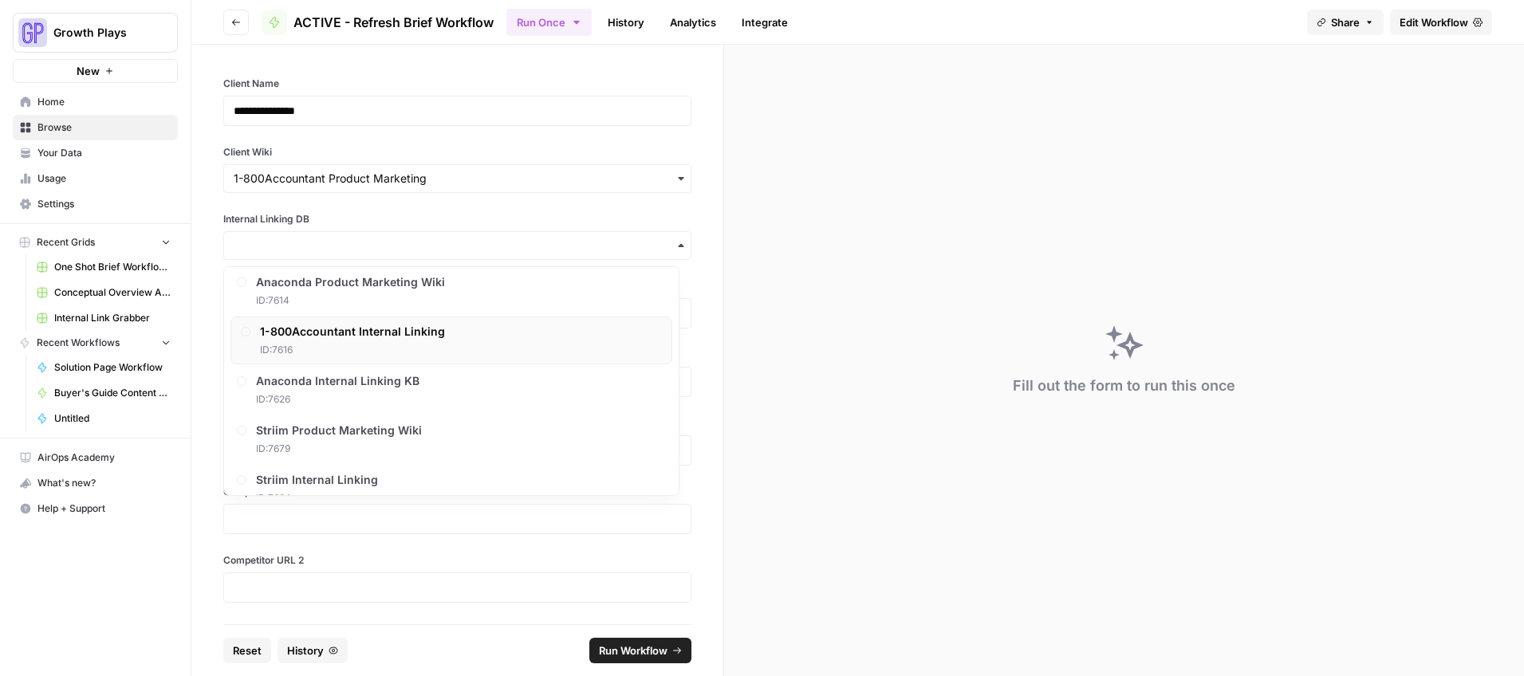
scroll to position [648, 0]
click at [338, 347] on span "ID: 7616" at bounding box center [352, 351] width 185 height 14
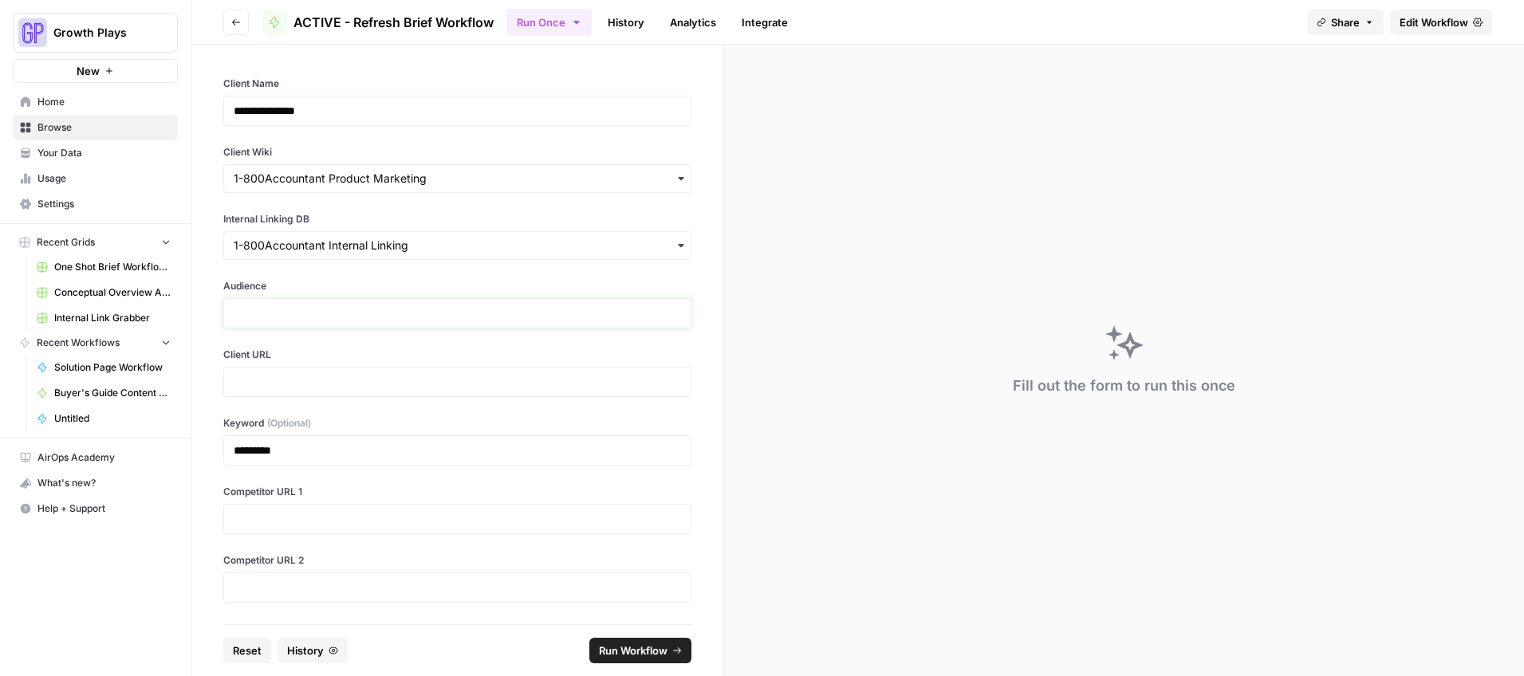
click at [287, 321] on p at bounding box center [457, 313] width 447 height 16
click at [374, 387] on p at bounding box center [457, 382] width 447 height 16
click at [375, 552] on div "**********" at bounding box center [457, 335] width 532 height 580
click at [245, 455] on p "*********" at bounding box center [451, 451] width 435 height 16
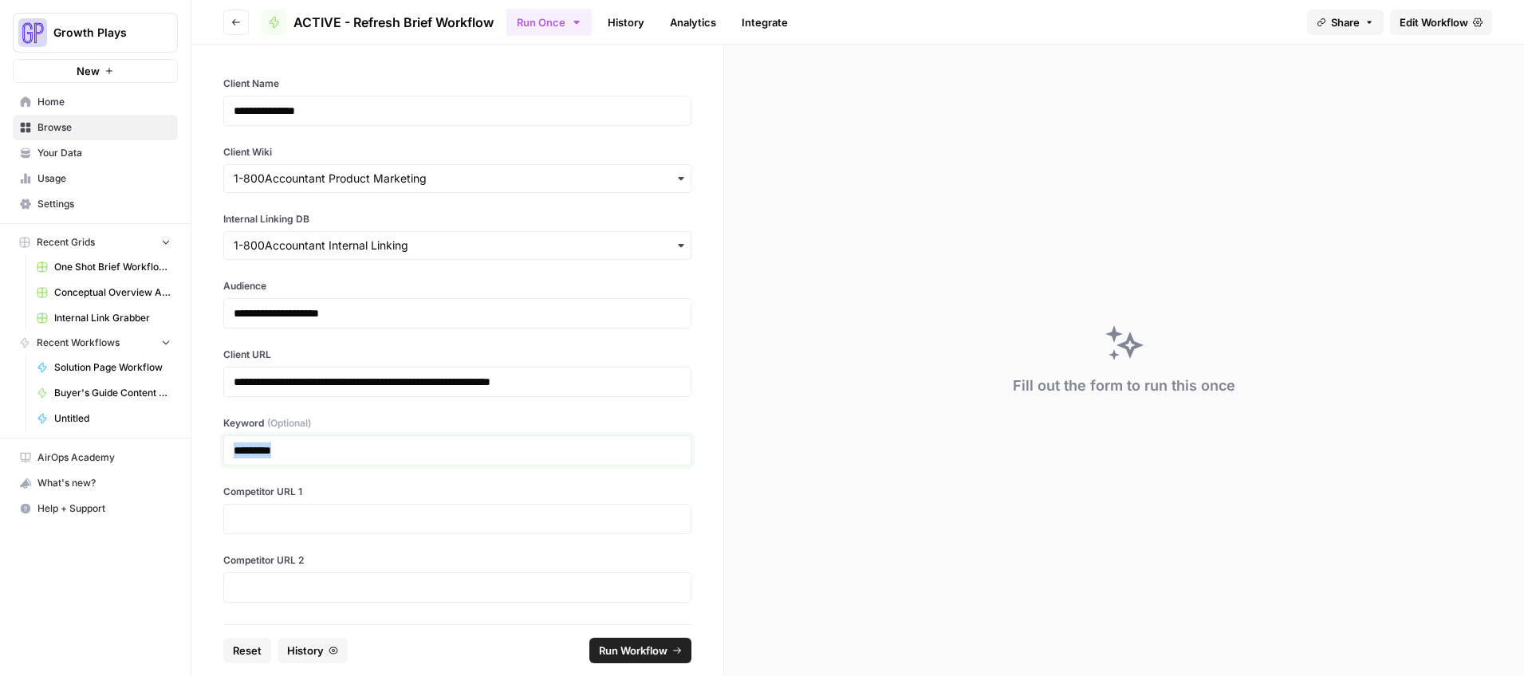
click at [245, 455] on p "*********" at bounding box center [451, 451] width 435 height 16
copy p "*********"
click at [356, 520] on p at bounding box center [457, 519] width 447 height 16
click at [271, 608] on div "**********" at bounding box center [457, 335] width 532 height 580
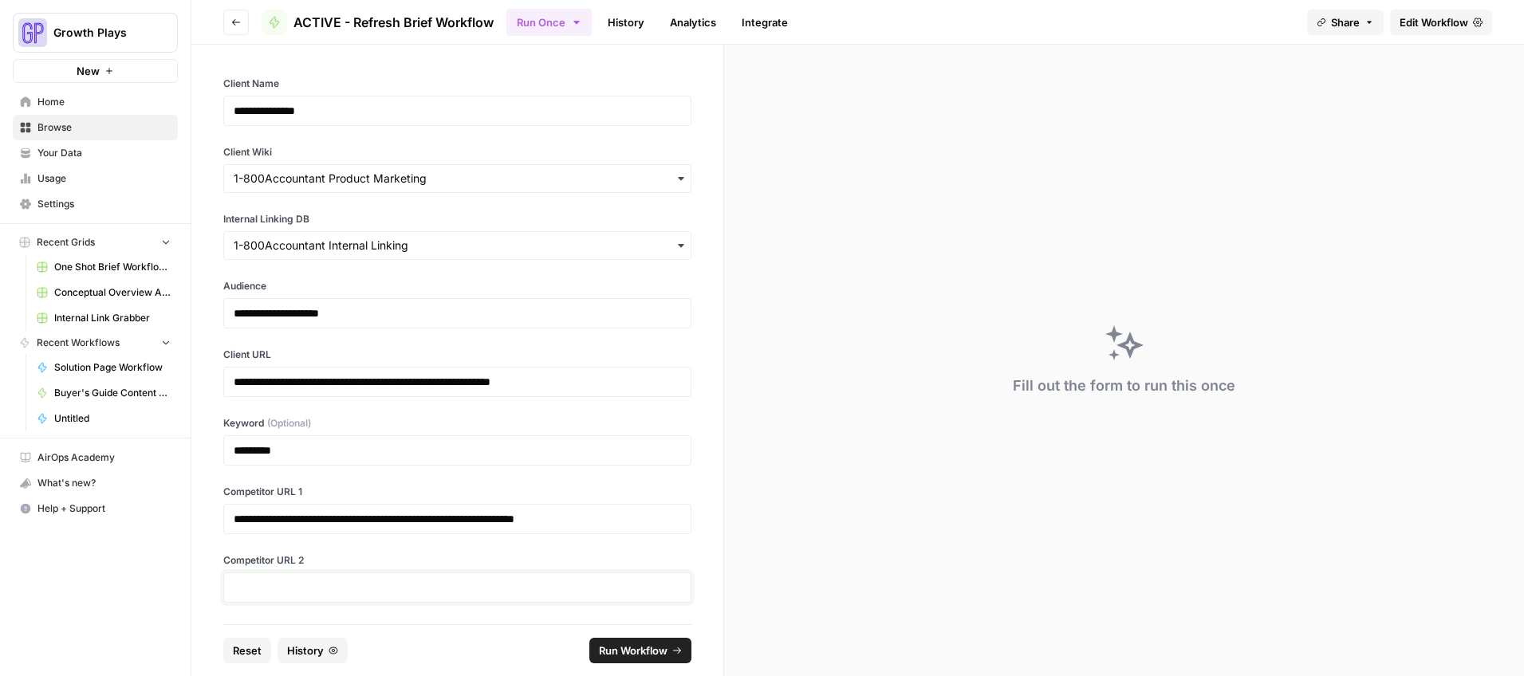
click at [271, 592] on p at bounding box center [457, 588] width 447 height 16
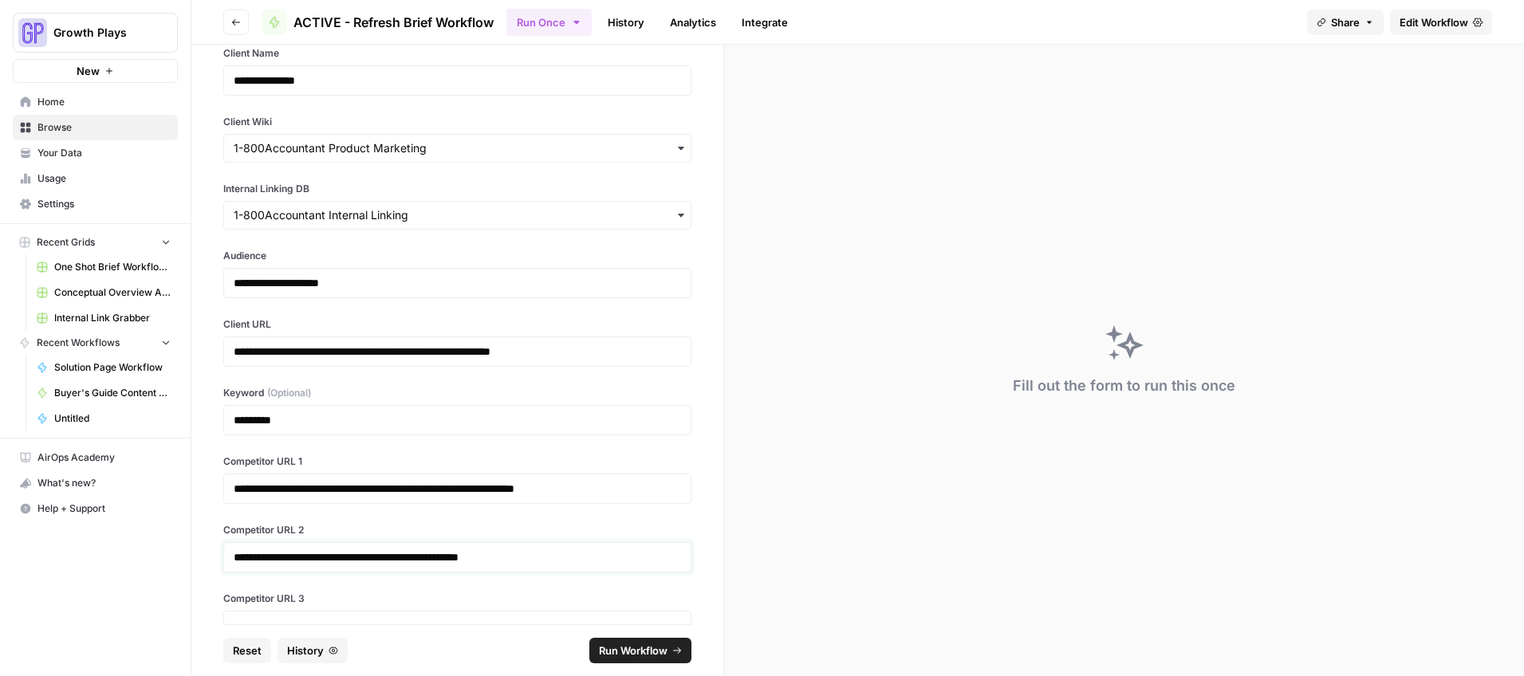
scroll to position [66, 0]
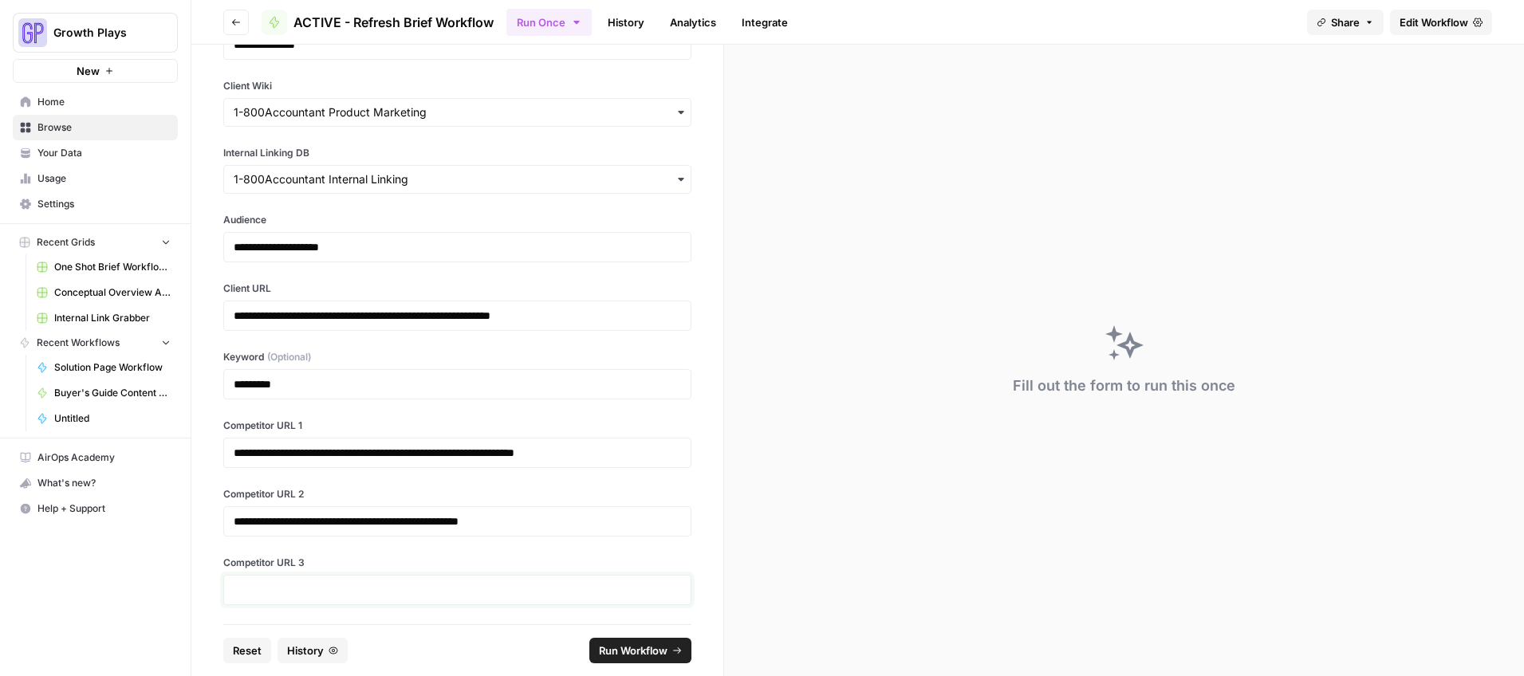
click at [333, 591] on p at bounding box center [457, 590] width 447 height 16
click at [628, 650] on span "Run Workflow" at bounding box center [633, 651] width 69 height 16
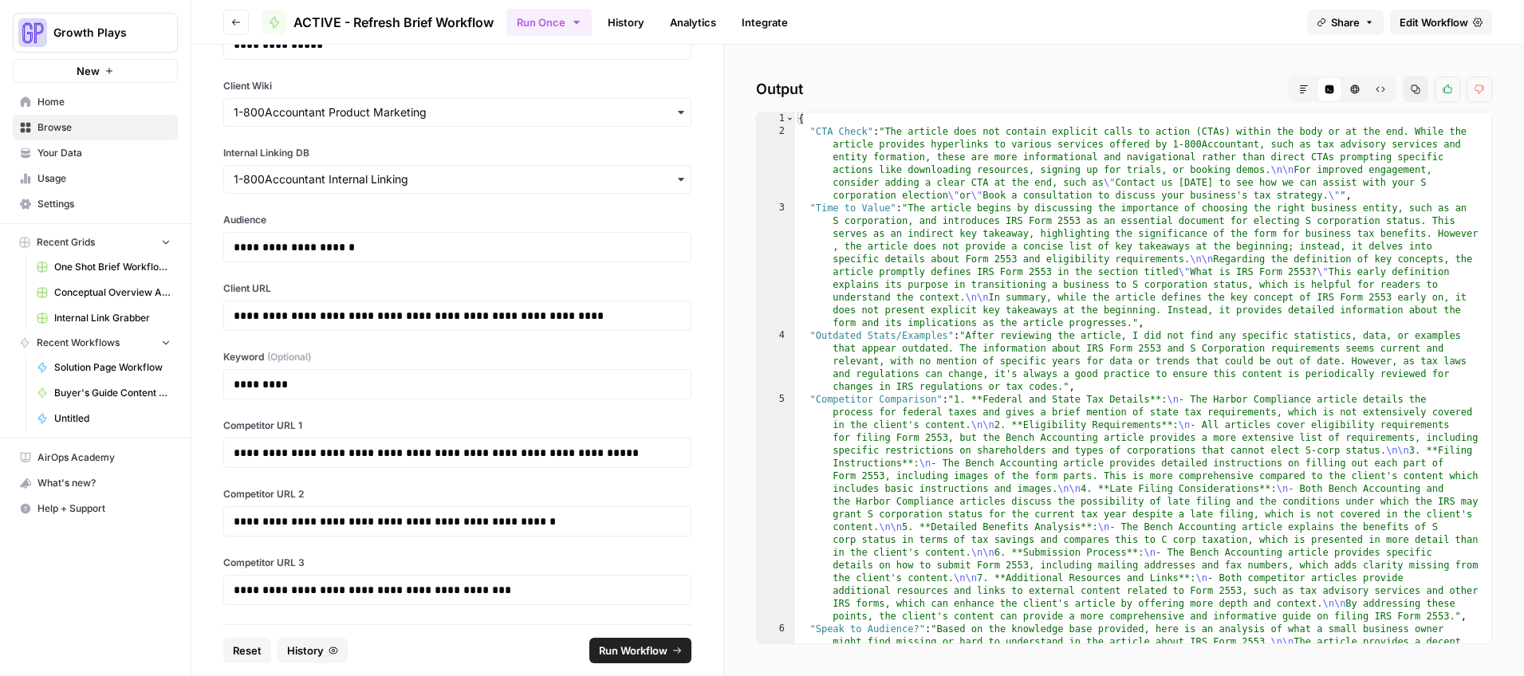
click at [1302, 88] on icon "button" at bounding box center [1304, 89] width 8 height 8
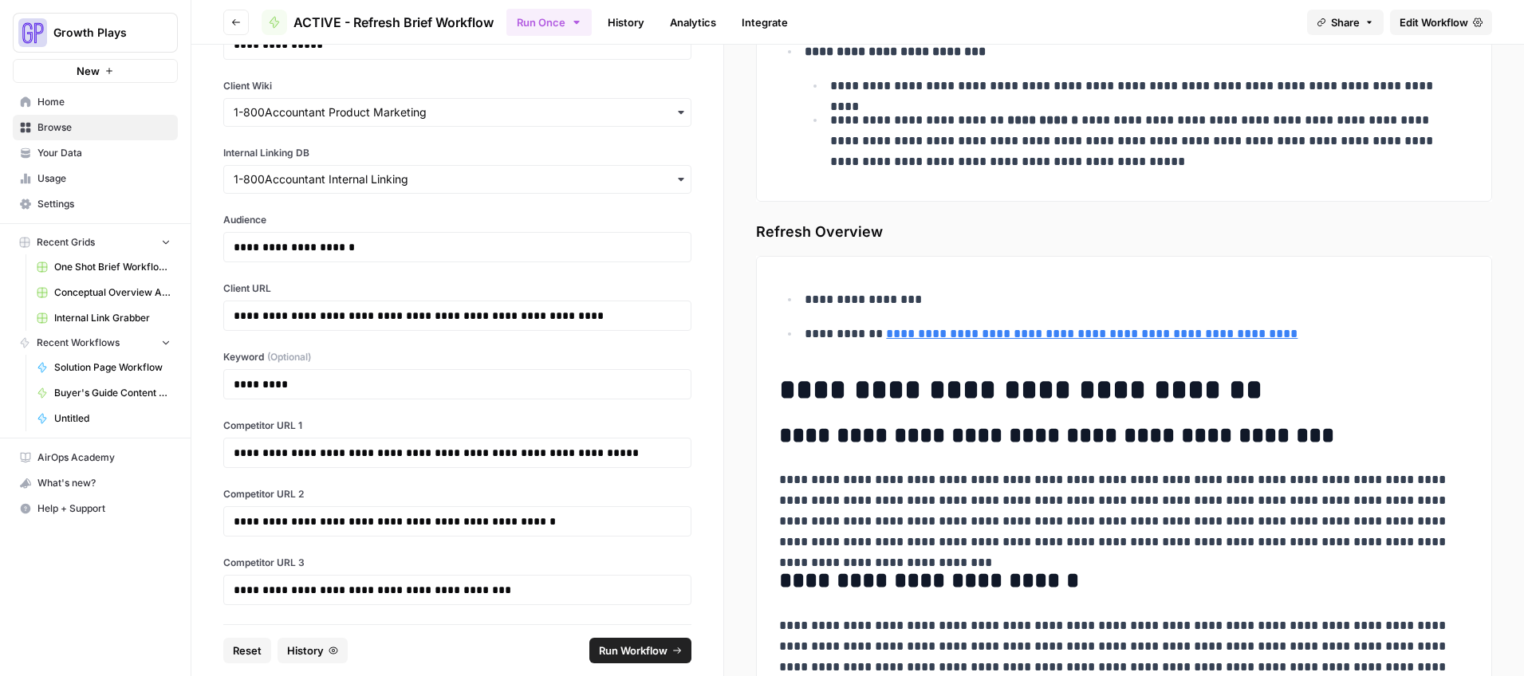
scroll to position [5924, 0]
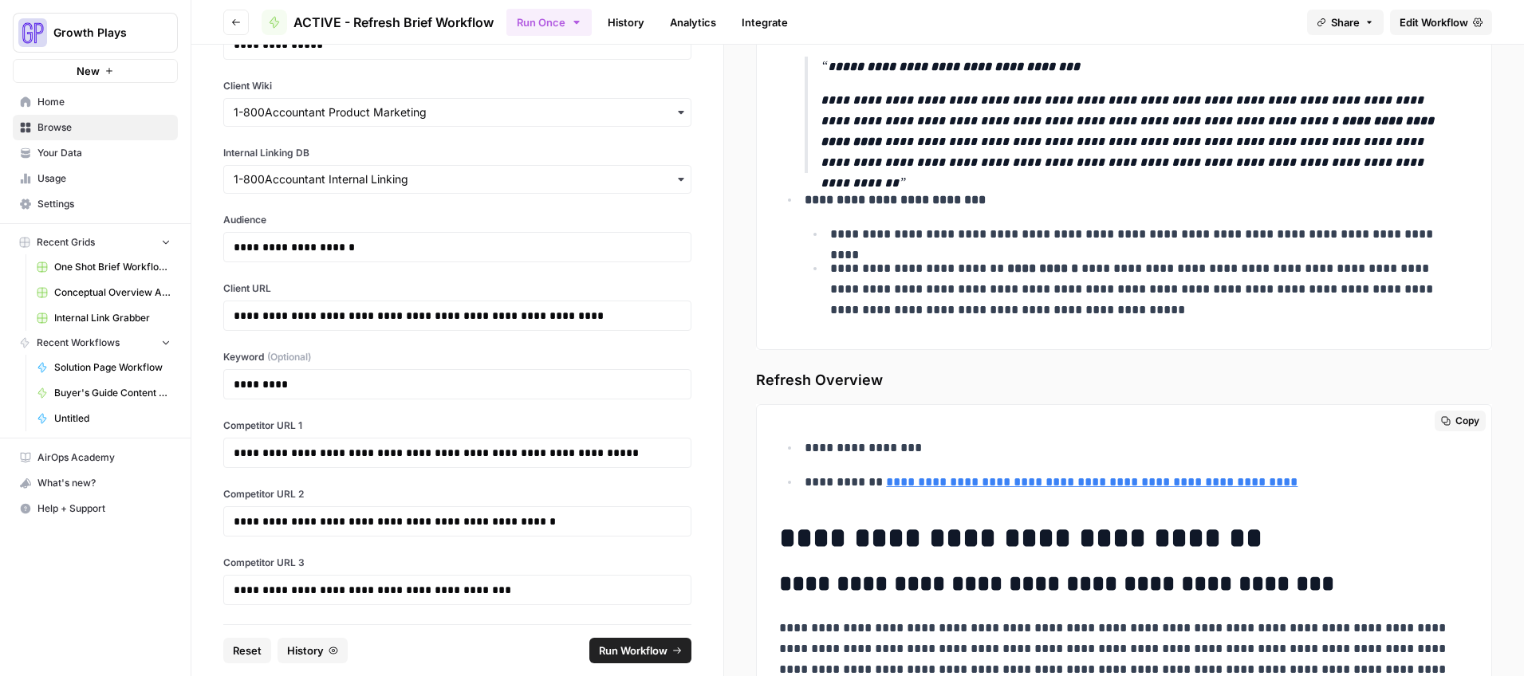
click at [1455, 419] on span "Copy" at bounding box center [1467, 421] width 24 height 14
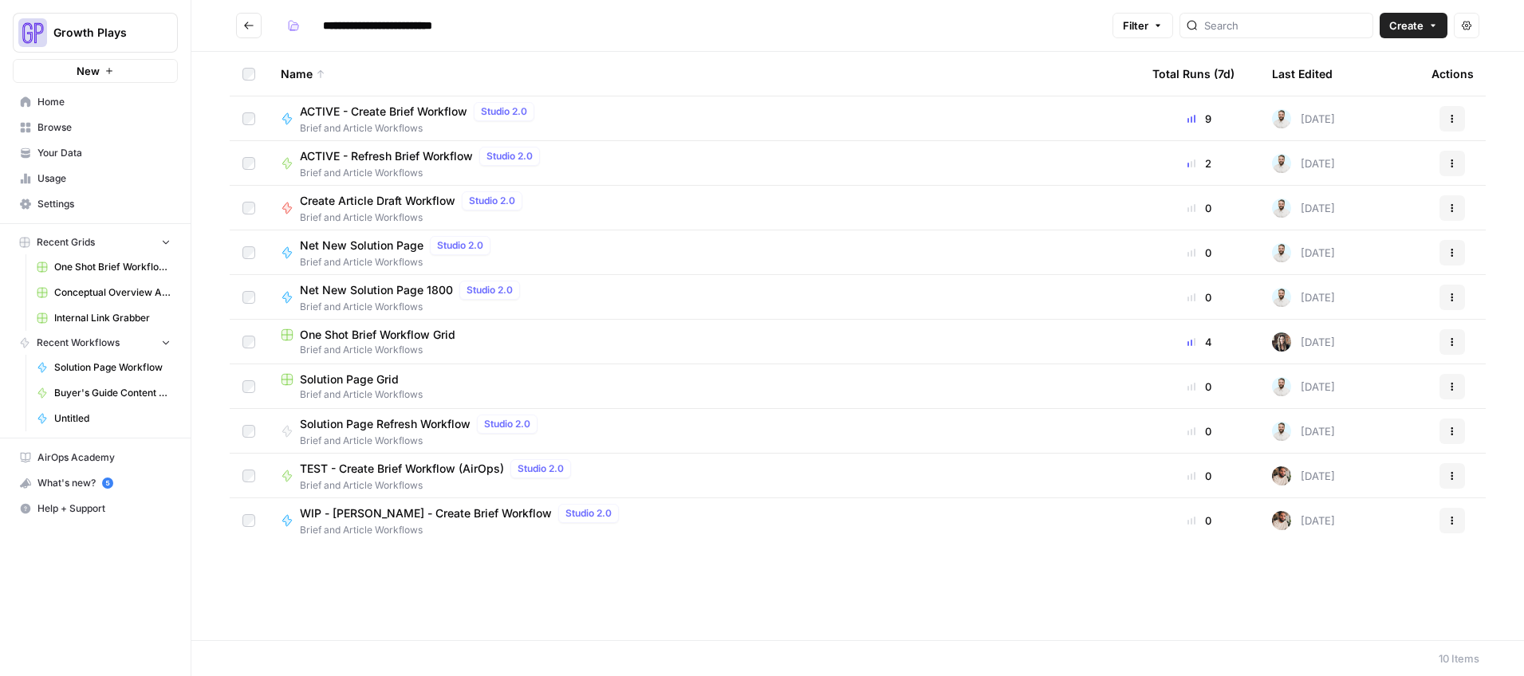
click at [396, 109] on span "ACTIVE - Create Brief Workflow" at bounding box center [383, 112] width 167 height 16
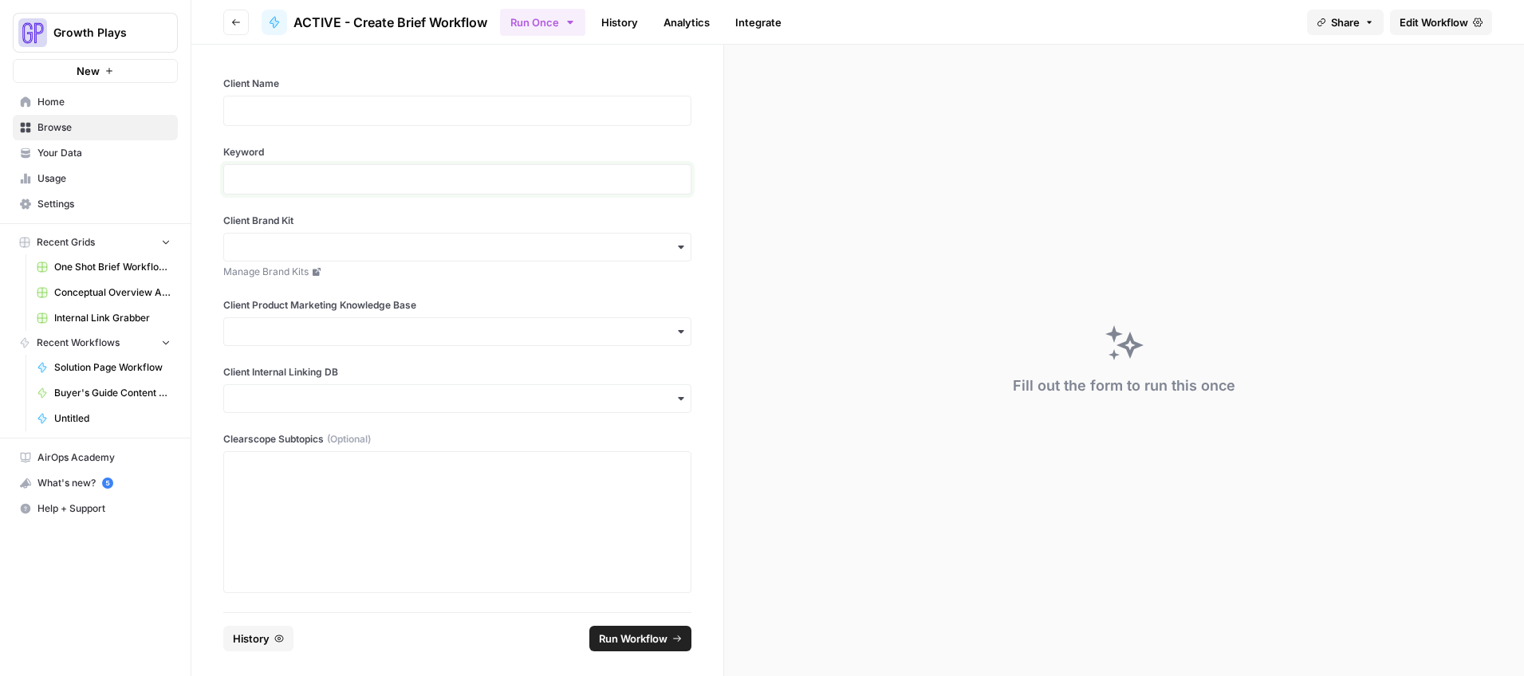
click at [349, 173] on p at bounding box center [457, 179] width 447 height 16
click at [358, 108] on p at bounding box center [457, 111] width 447 height 16
click at [100, 265] on span "One Shot Brief Workflow Grid" at bounding box center [112, 267] width 116 height 14
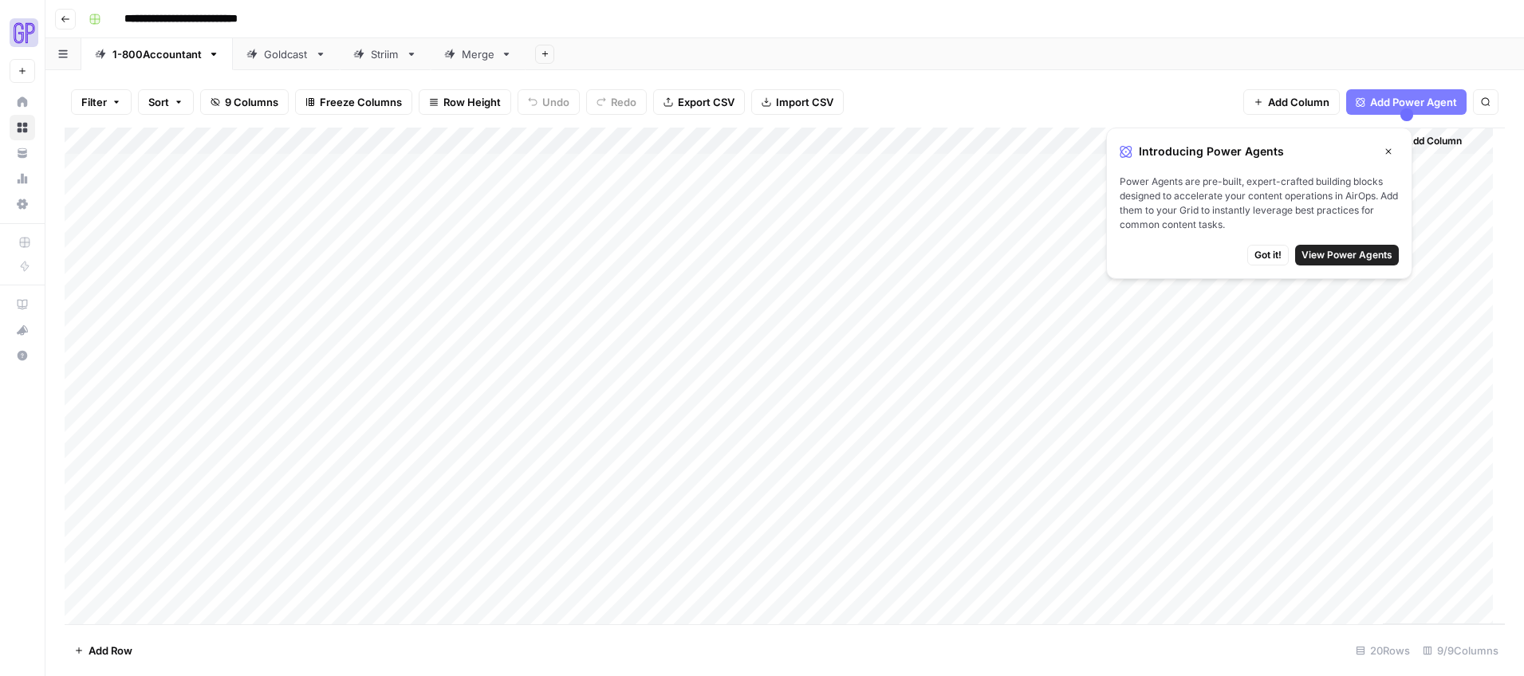
click at [287, 63] on link "Goldcast" at bounding box center [286, 54] width 107 height 32
click at [265, 216] on div "Add Column" at bounding box center [785, 181] width 1440 height 107
type textarea "**********"
click at [269, 337] on div "Add Column" at bounding box center [785, 376] width 1440 height 497
click at [178, 229] on div "Add Column" at bounding box center [785, 195] width 1440 height 134
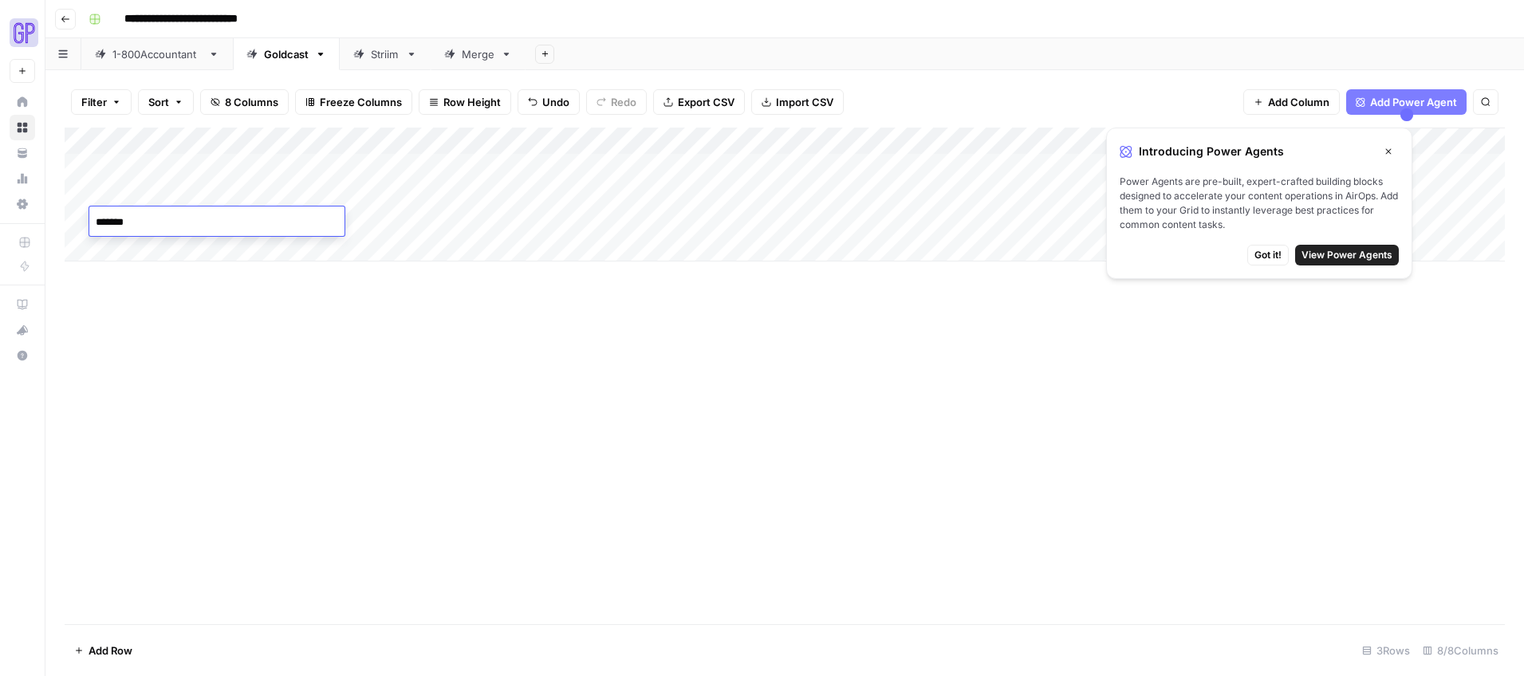
type textarea "********"
click at [382, 373] on div "Add Column" at bounding box center [785, 376] width 1440 height 497
click at [447, 219] on div "Add Column" at bounding box center [785, 195] width 1440 height 134
click at [1269, 254] on span "Got it!" at bounding box center [1267, 255] width 27 height 14
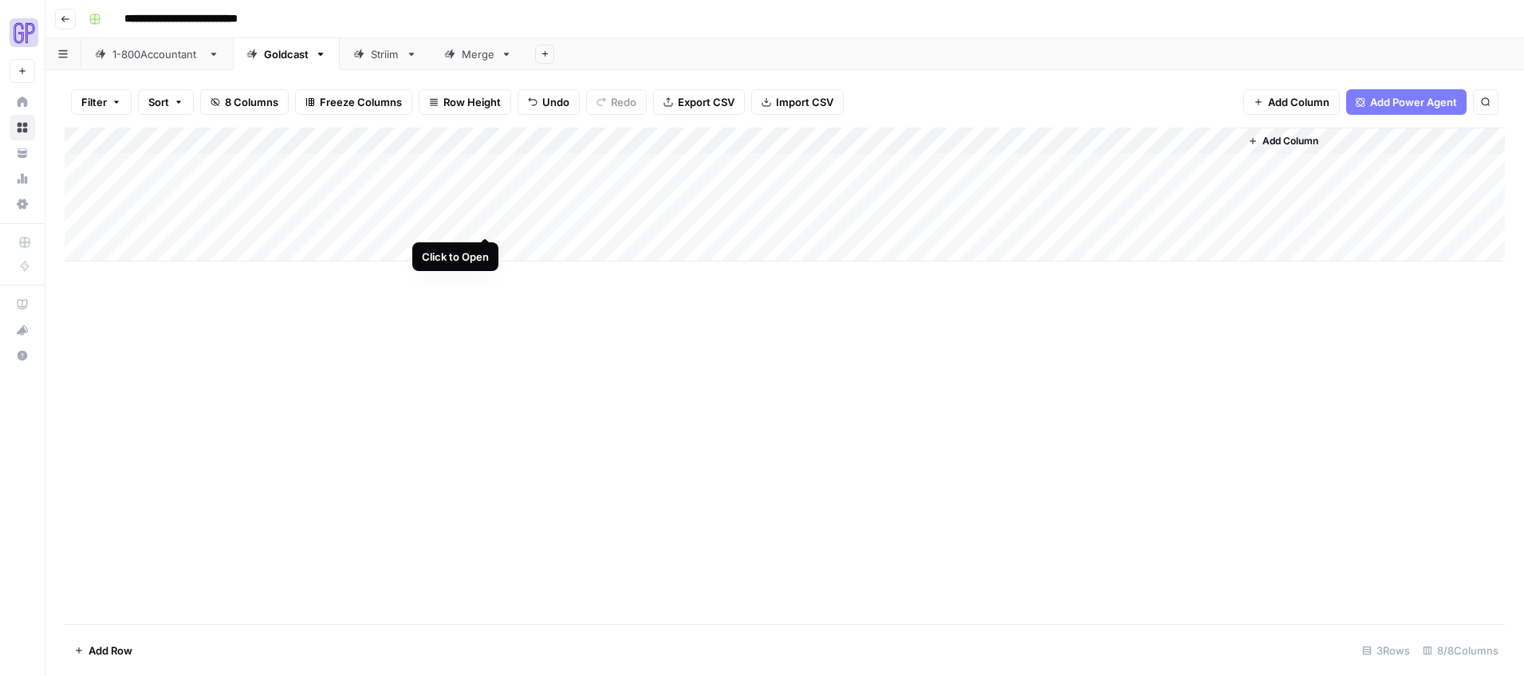
click at [482, 221] on div "Add Column" at bounding box center [785, 195] width 1440 height 134
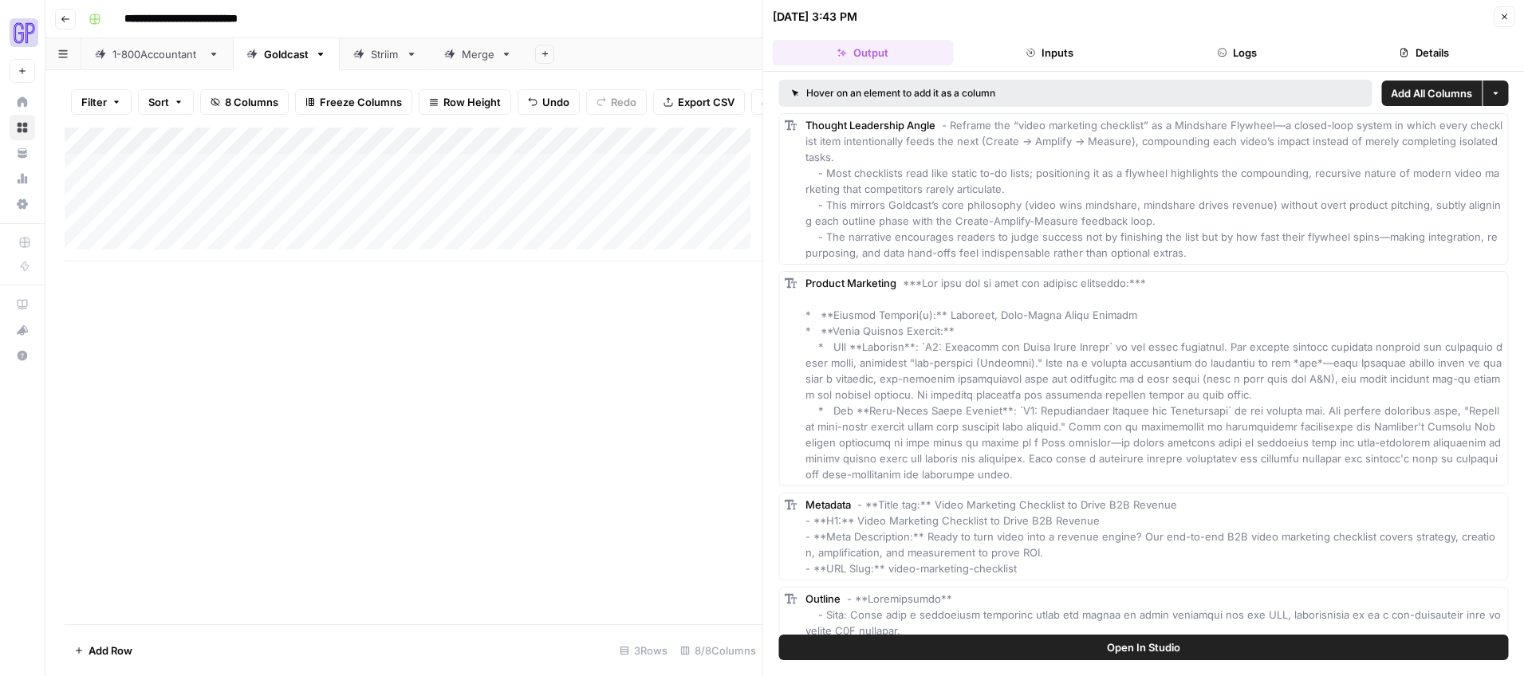
click at [1077, 645] on button "Open In Studio" at bounding box center [1144, 648] width 730 height 26
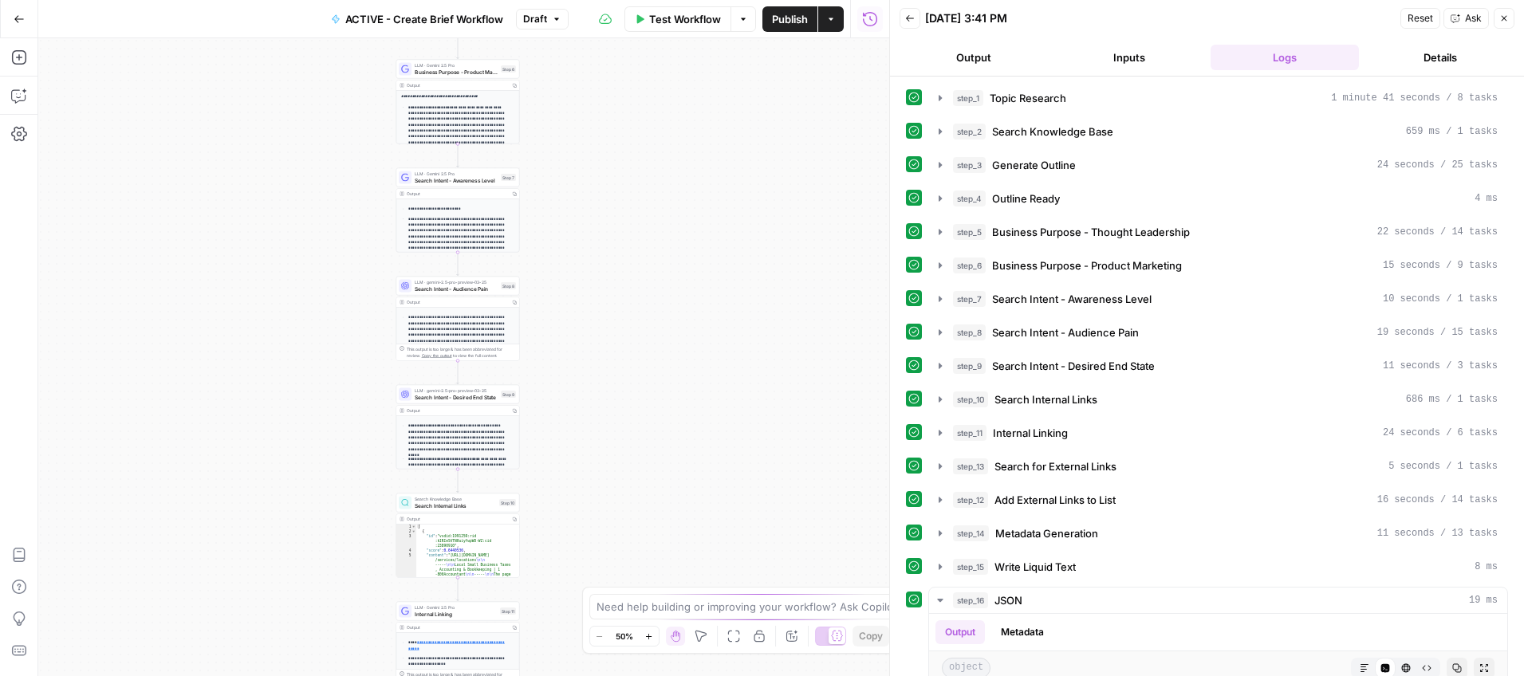
click at [995, 66] on button "Output" at bounding box center [974, 58] width 149 height 26
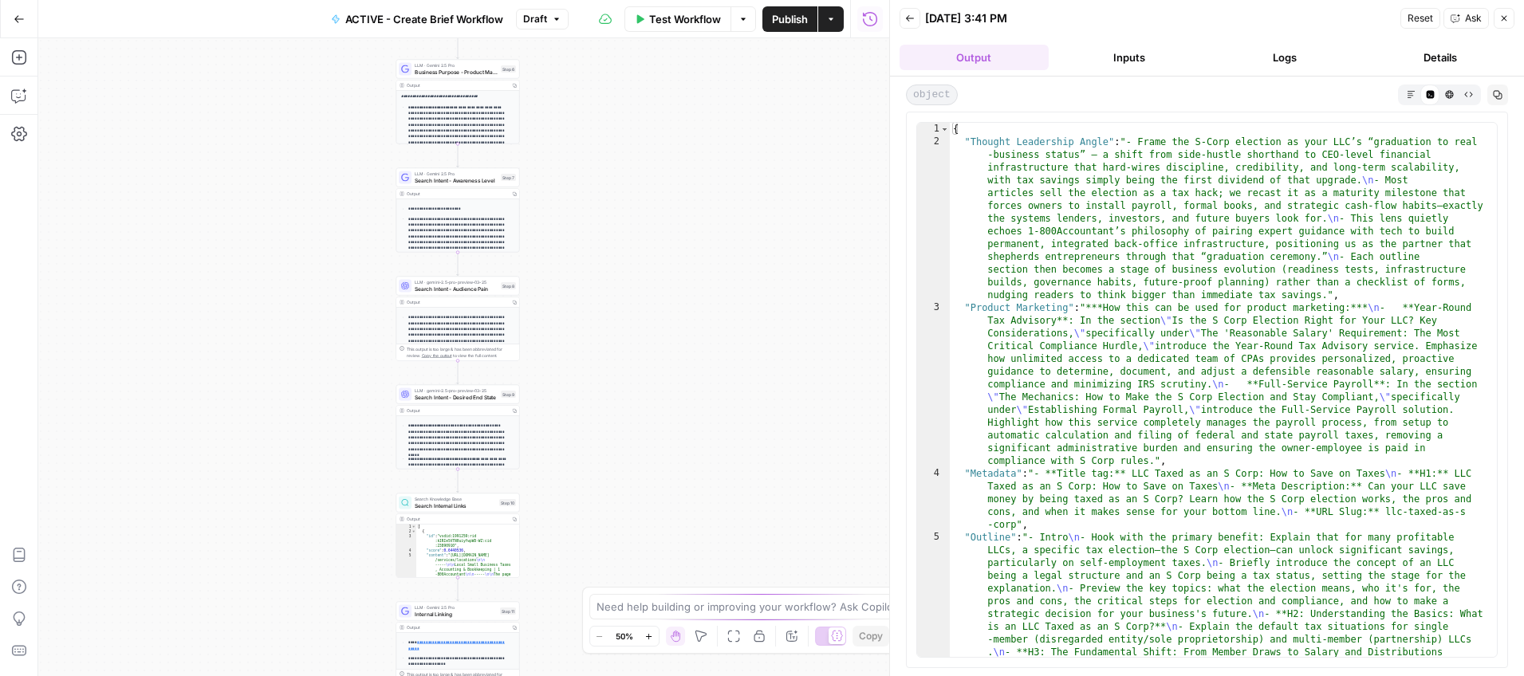
click at [1407, 91] on icon "button" at bounding box center [1411, 94] width 9 height 9
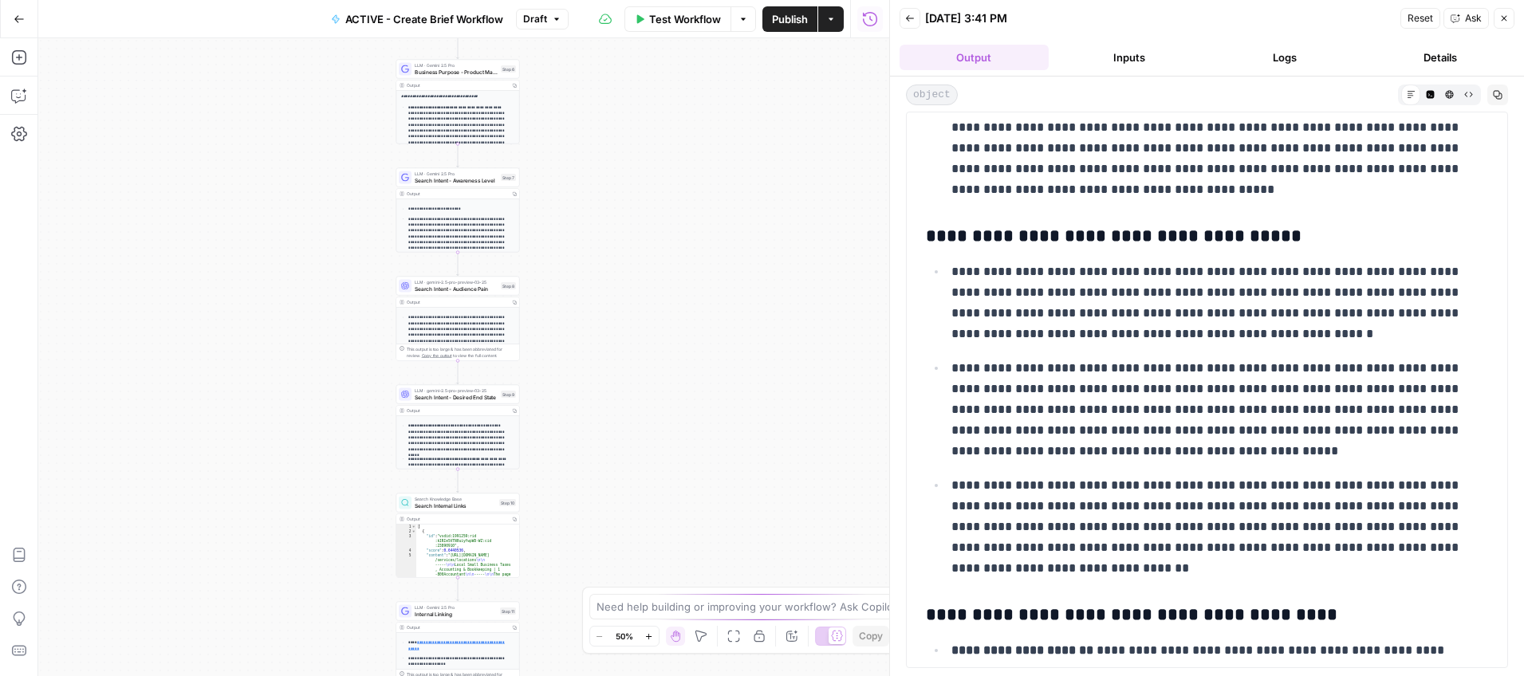
scroll to position [3897, 0]
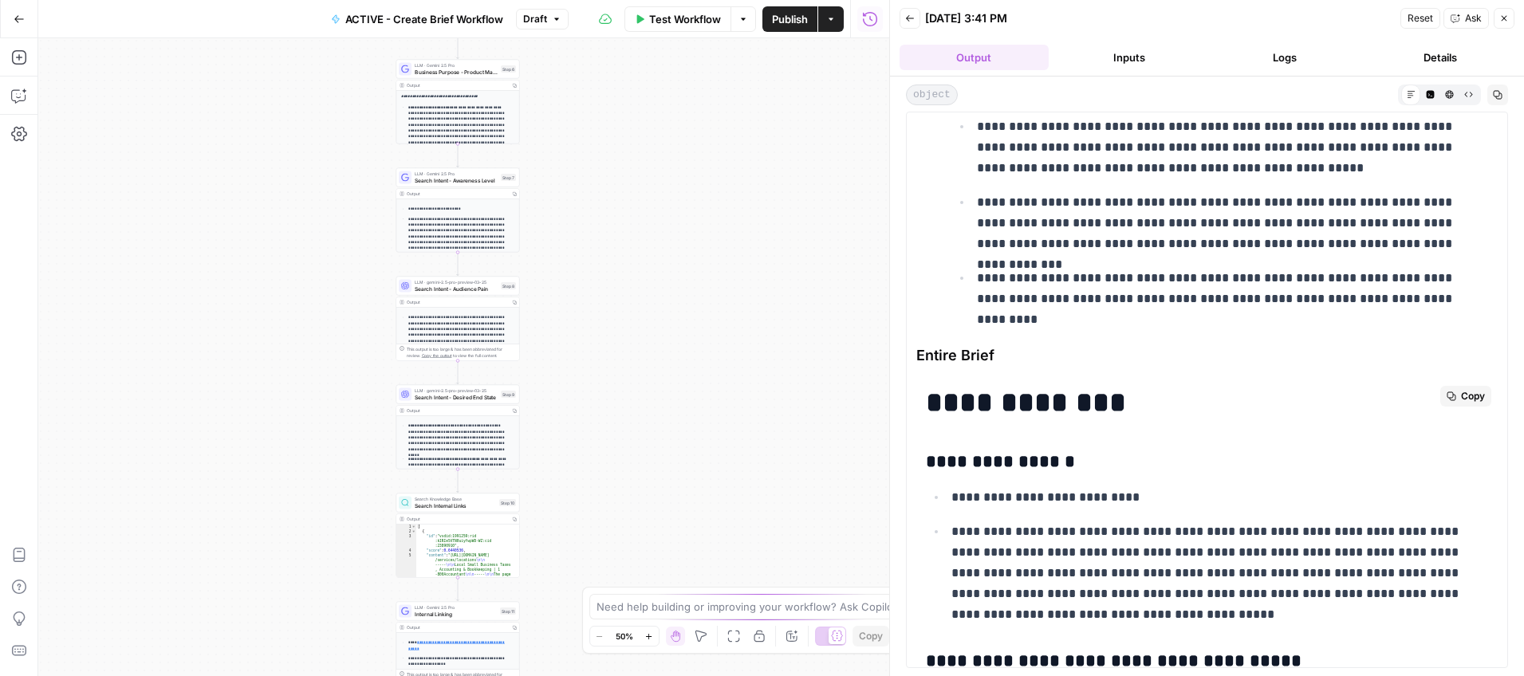
click at [1461, 395] on span "Copy" at bounding box center [1473, 396] width 24 height 14
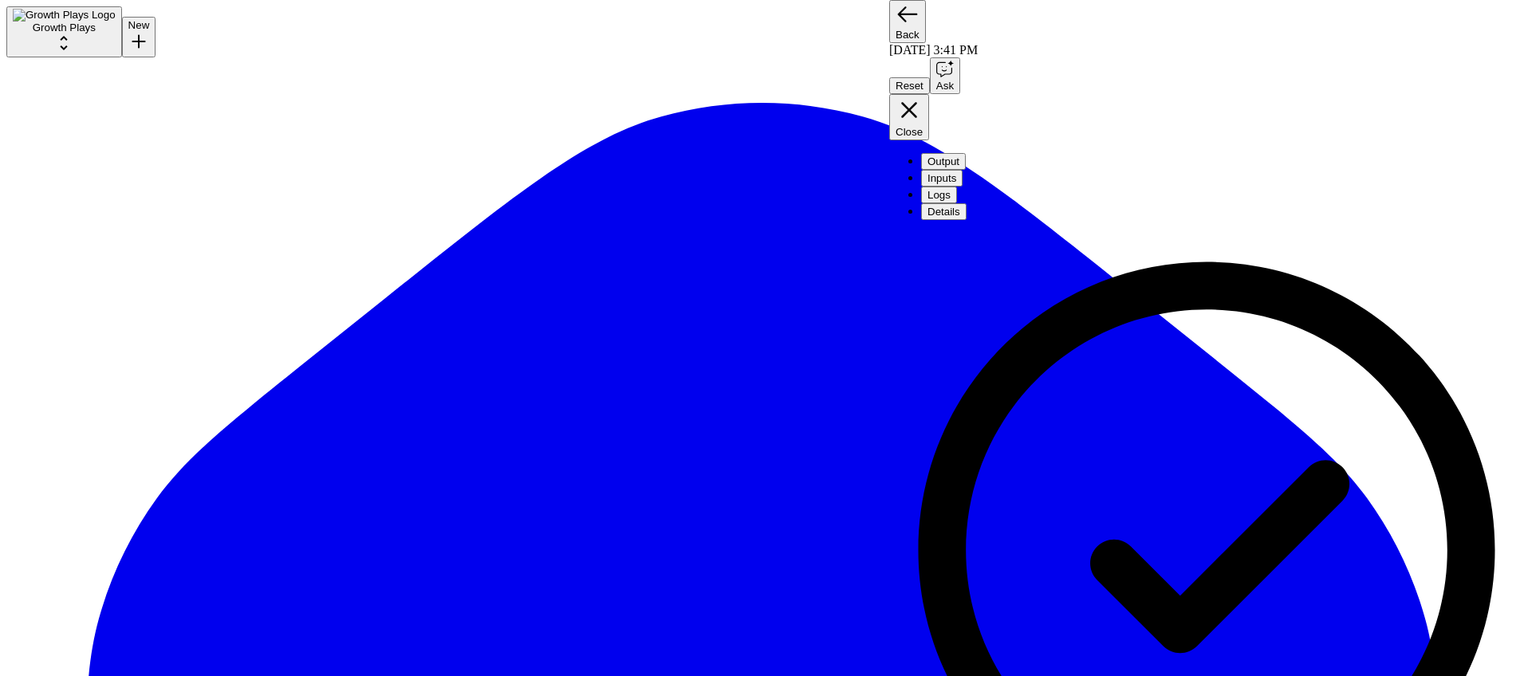
click at [966, 153] on button "Output" at bounding box center [943, 161] width 45 height 17
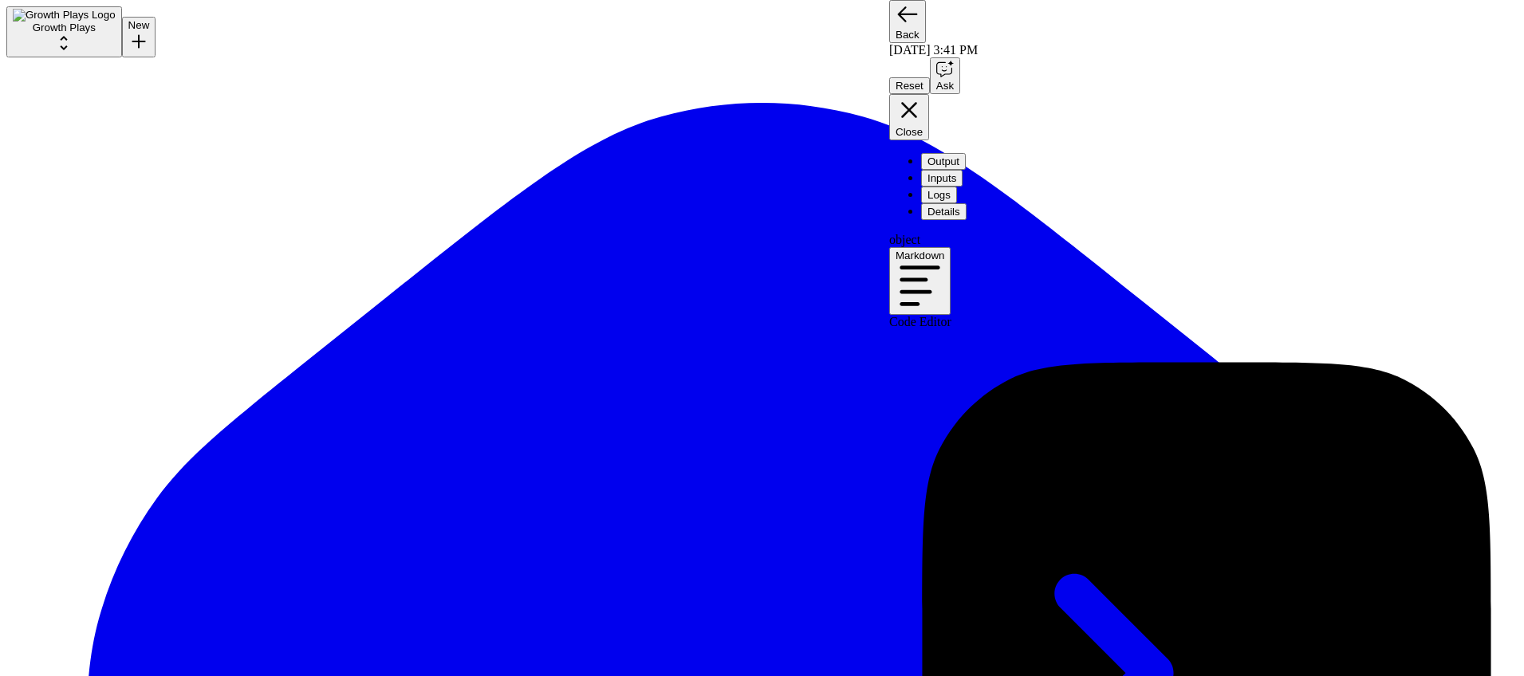
click at [940, 266] on icon "button" at bounding box center [920, 286] width 41 height 41
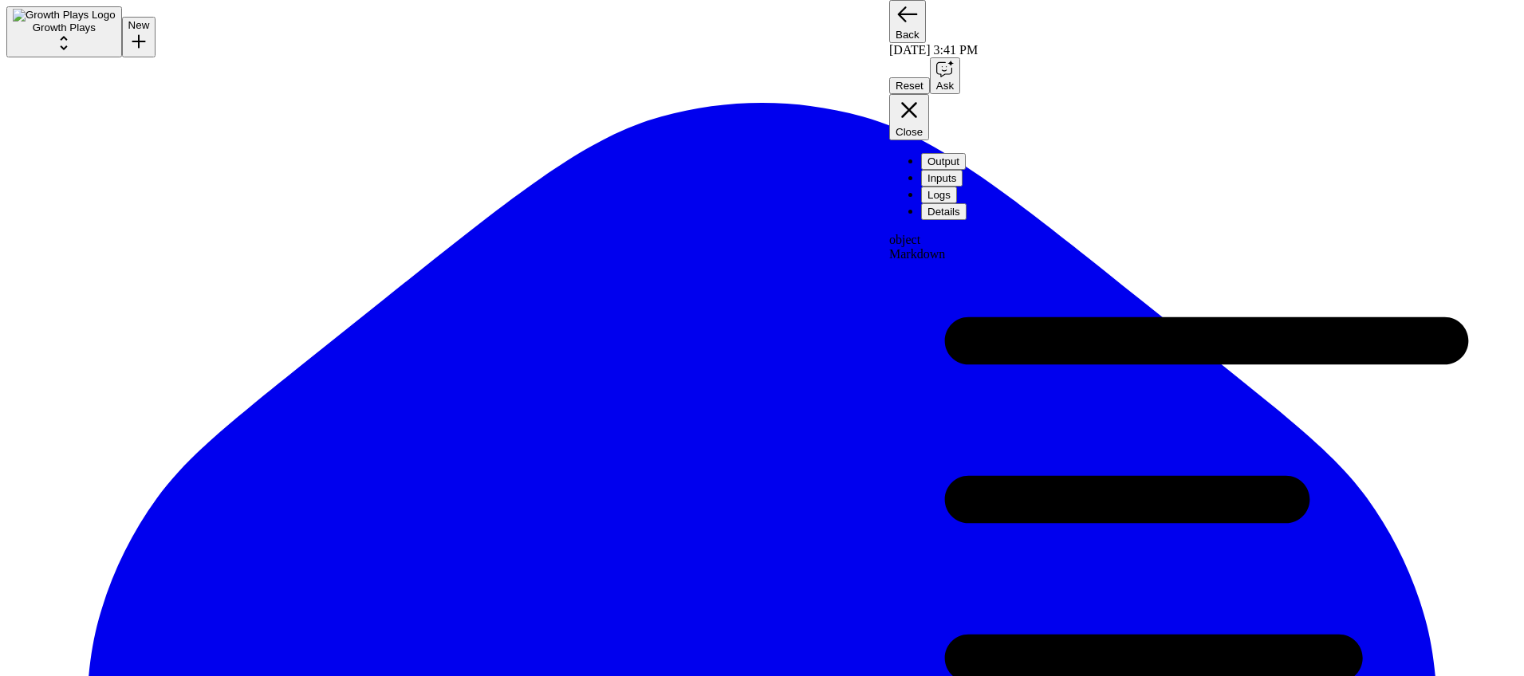
scroll to position [4525, 0]
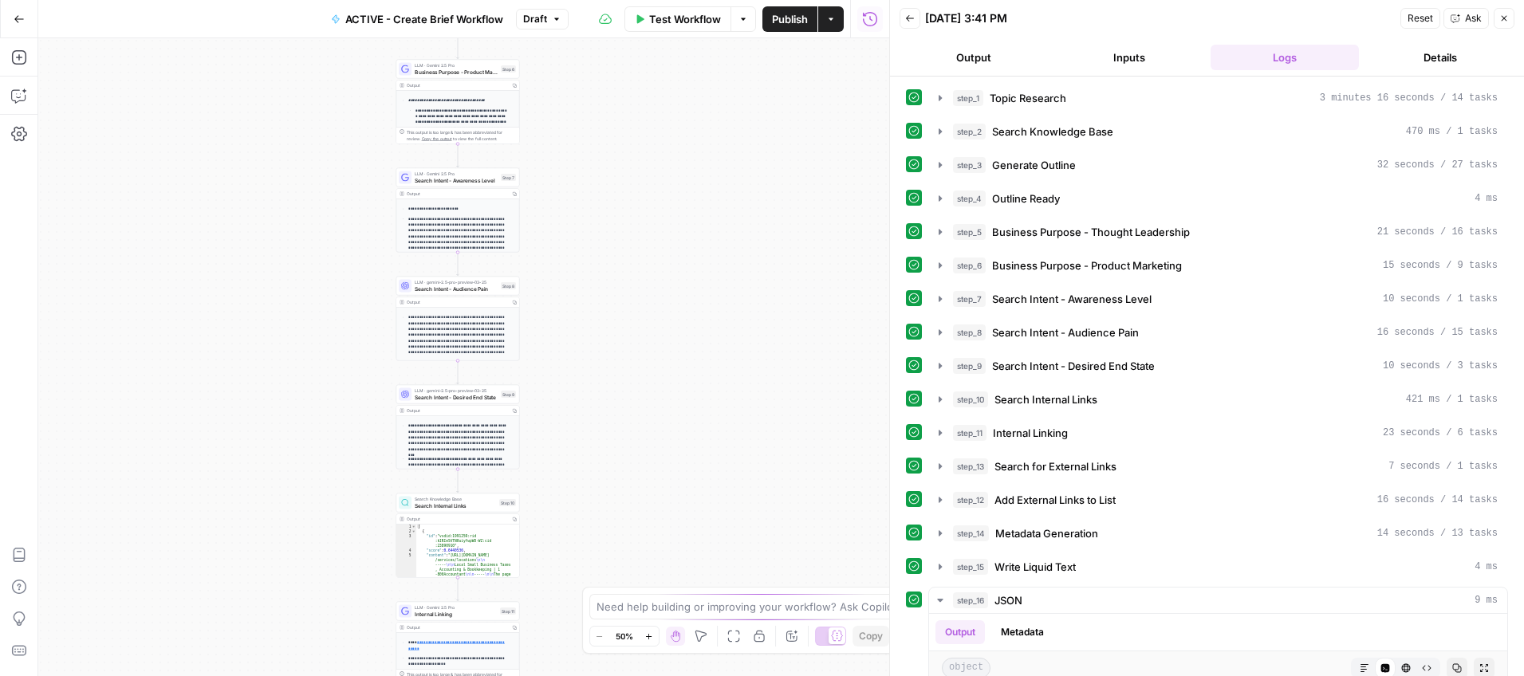
click at [966, 56] on button "Output" at bounding box center [974, 58] width 149 height 26
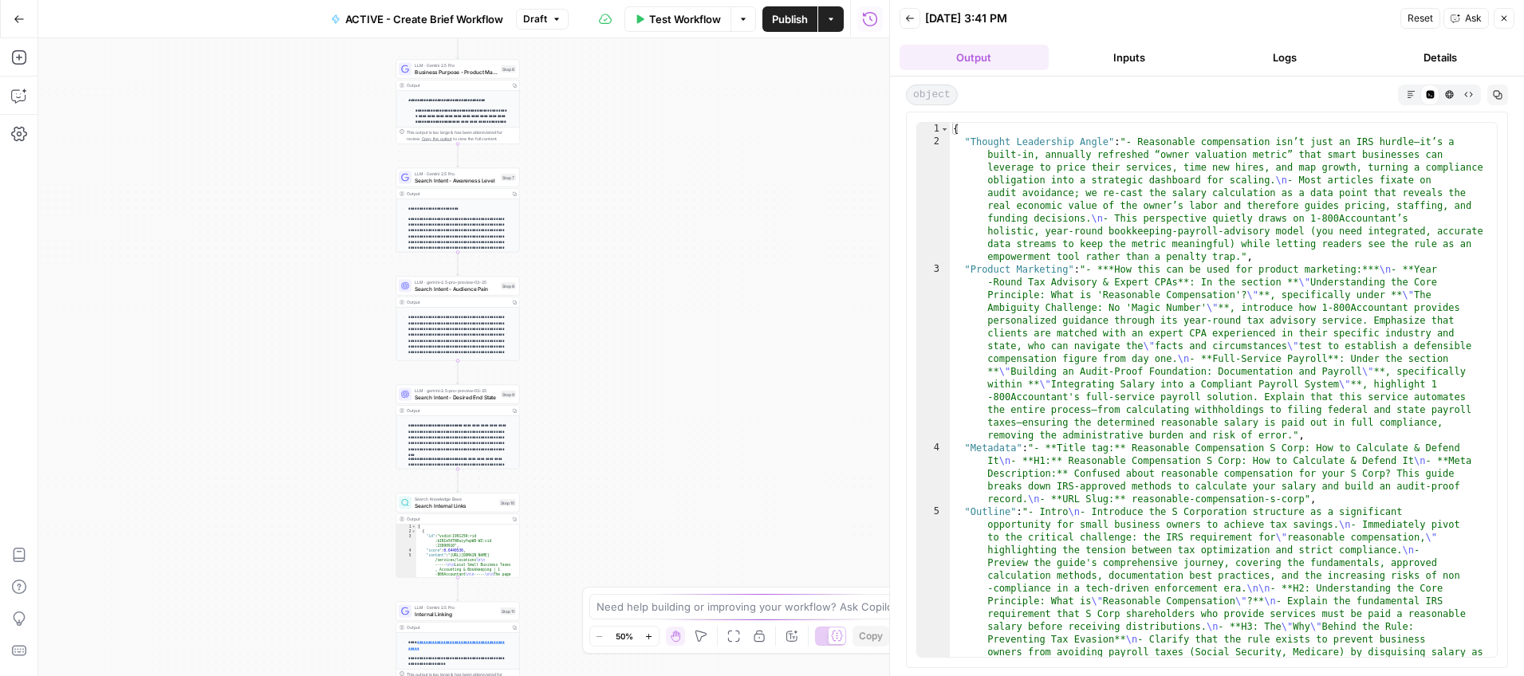
click at [1407, 96] on icon "button" at bounding box center [1411, 94] width 9 height 9
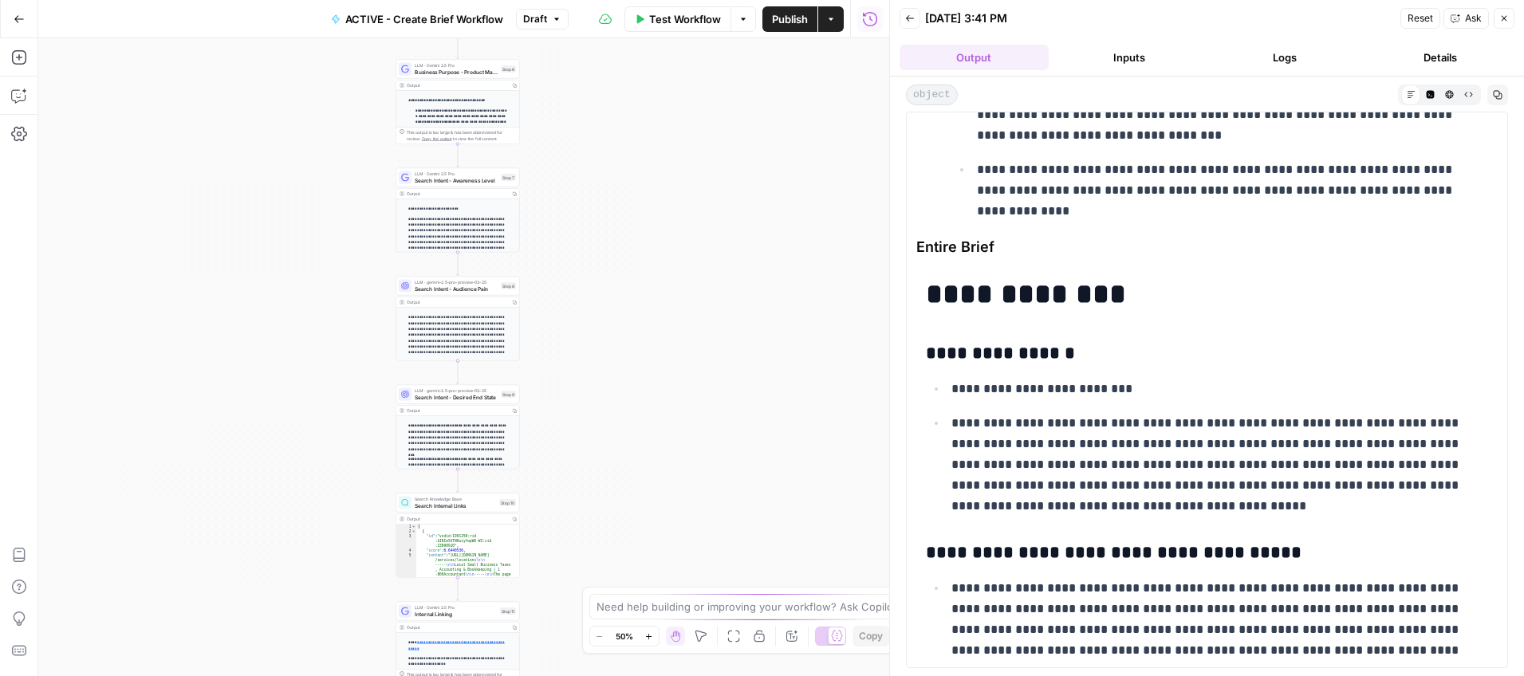
scroll to position [4605, 0]
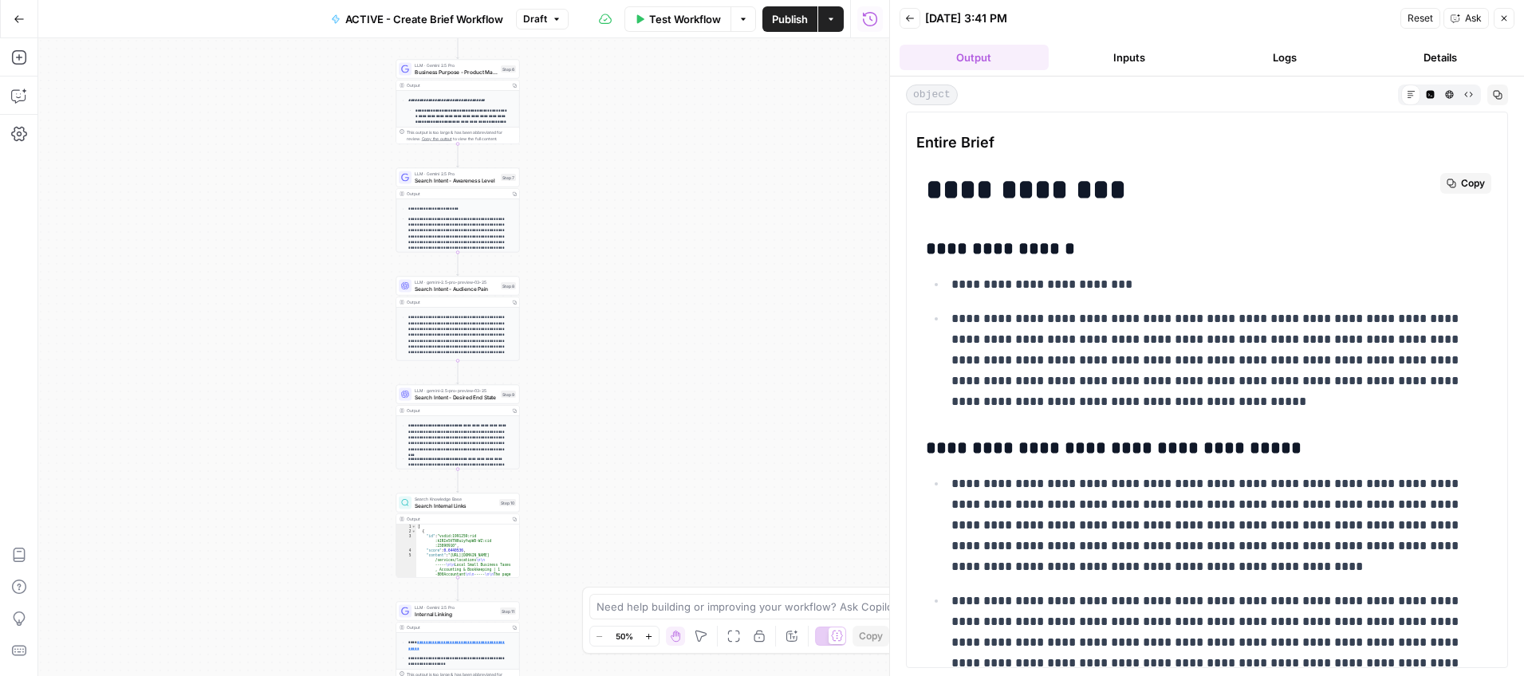
click at [1461, 181] on span "Copy" at bounding box center [1473, 183] width 24 height 14
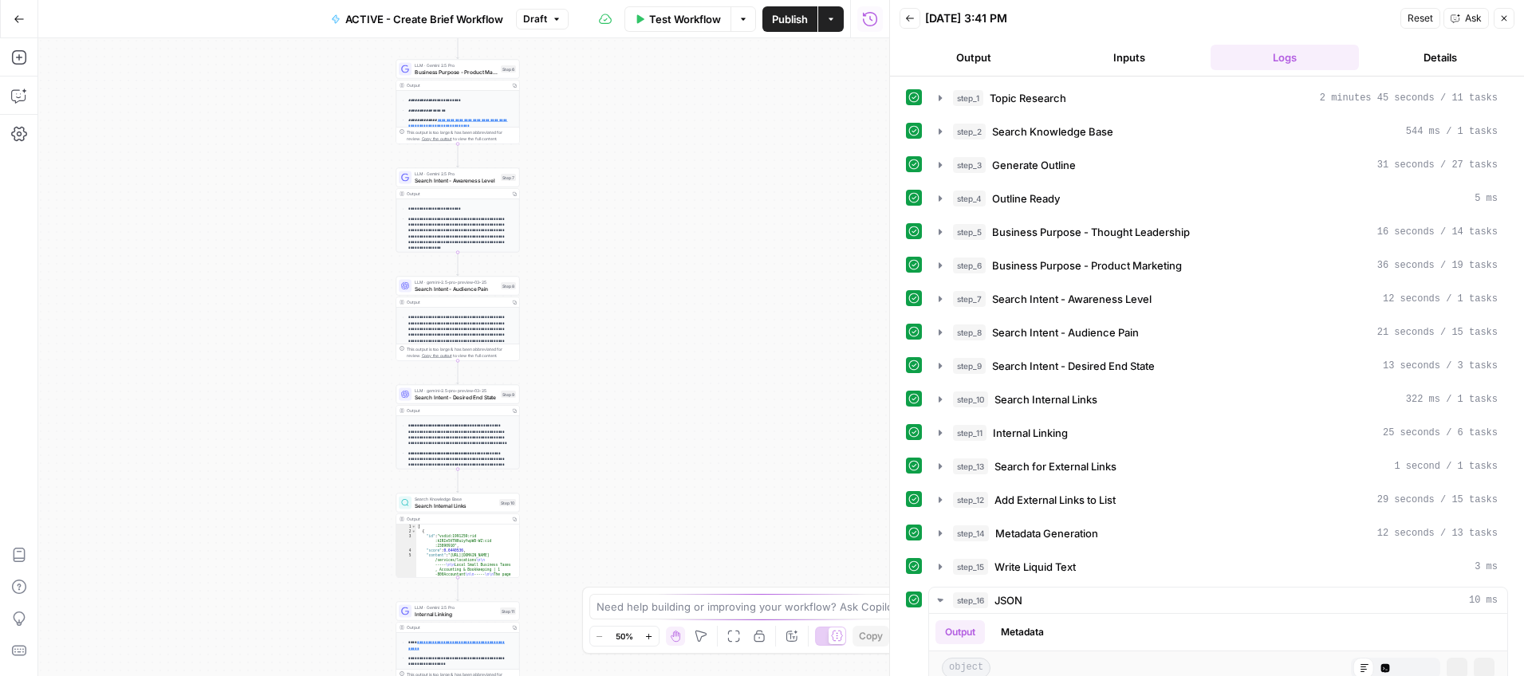
click at [993, 60] on button "Output" at bounding box center [974, 58] width 149 height 26
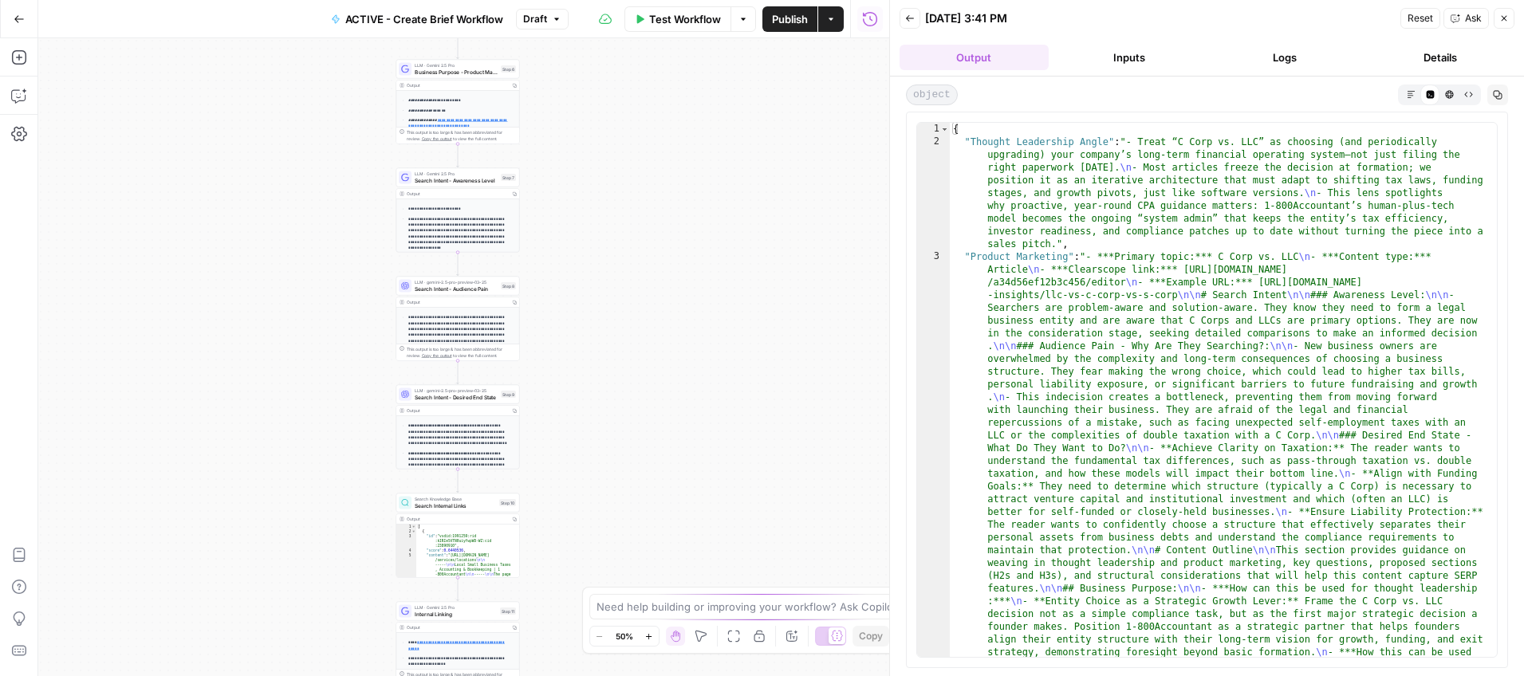
click at [1404, 93] on button "Markdown" at bounding box center [1410, 94] width 19 height 19
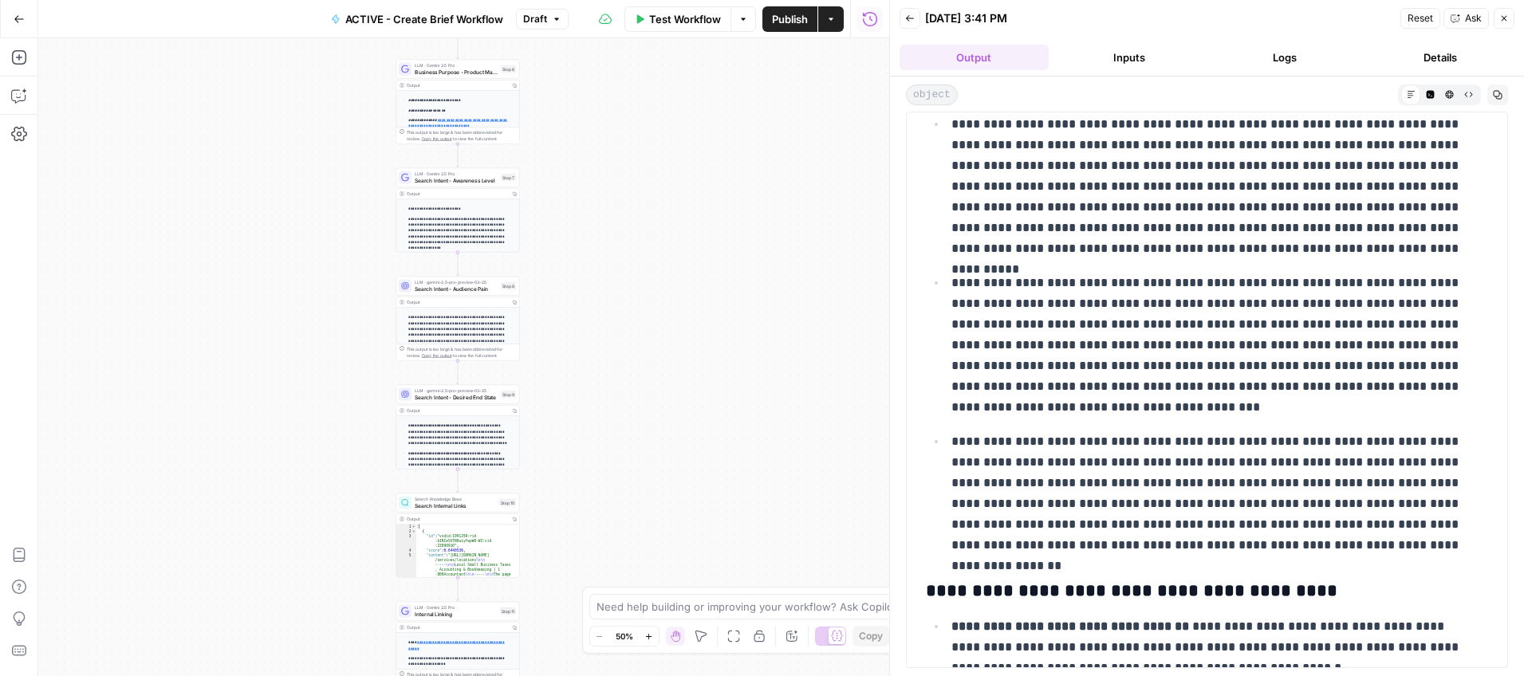
scroll to position [9693, 0]
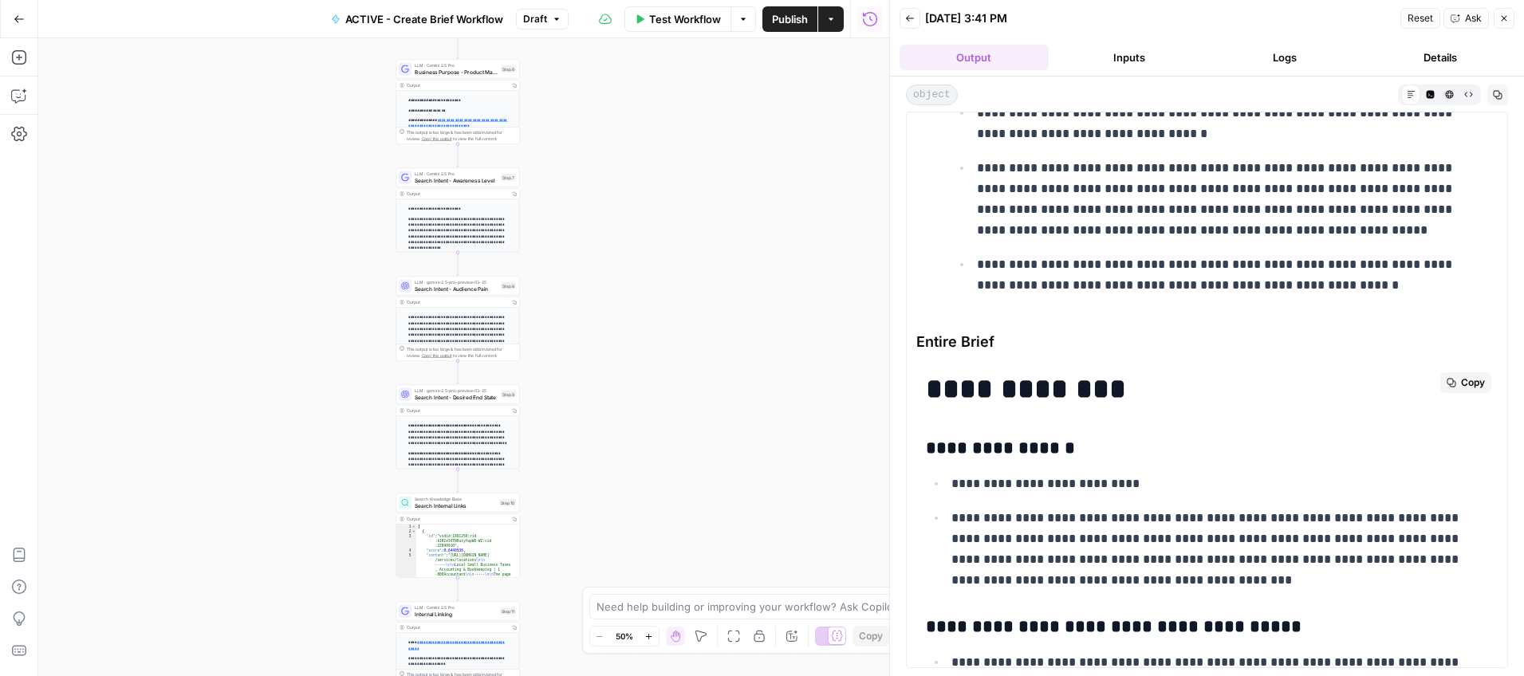
click at [1461, 376] on span "Copy" at bounding box center [1473, 383] width 24 height 14
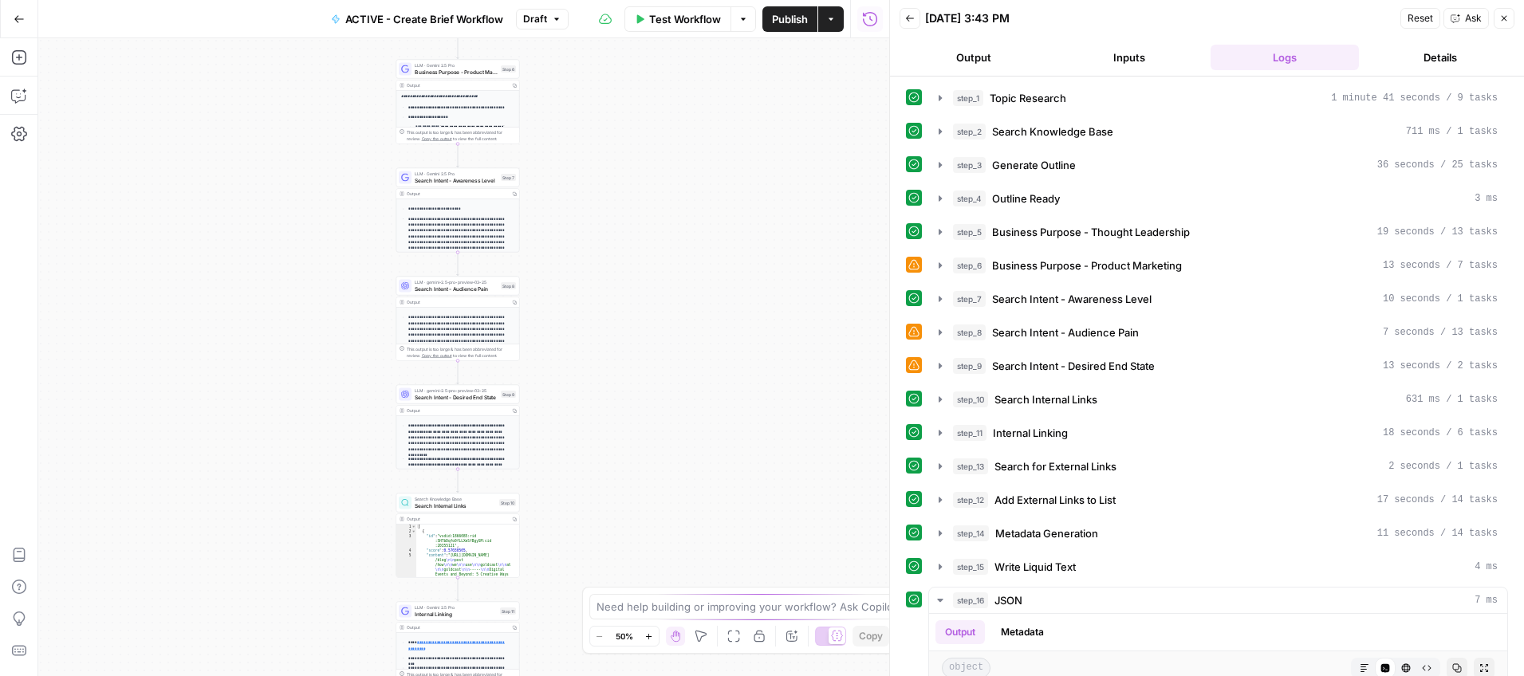
click at [987, 64] on button "Output" at bounding box center [974, 58] width 149 height 26
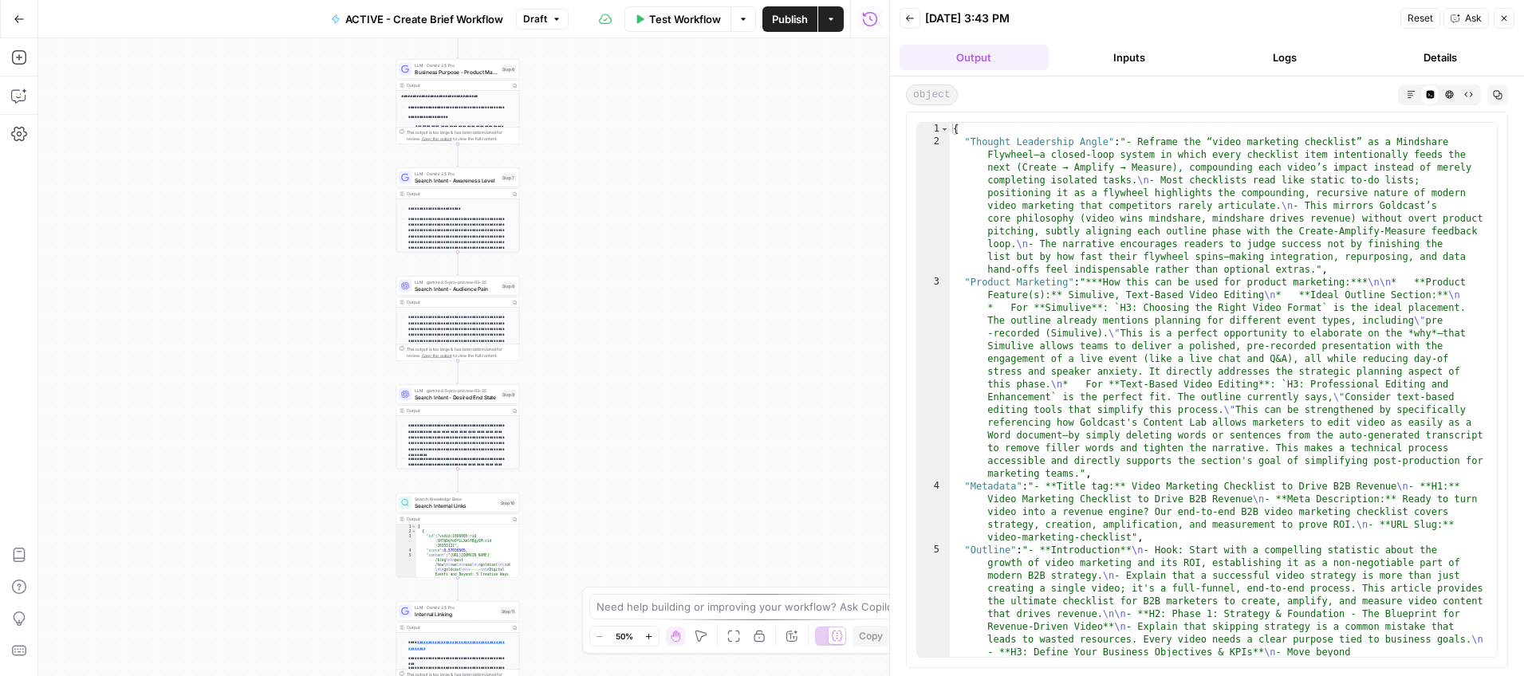
click at [1411, 94] on icon "button" at bounding box center [1411, 94] width 9 height 9
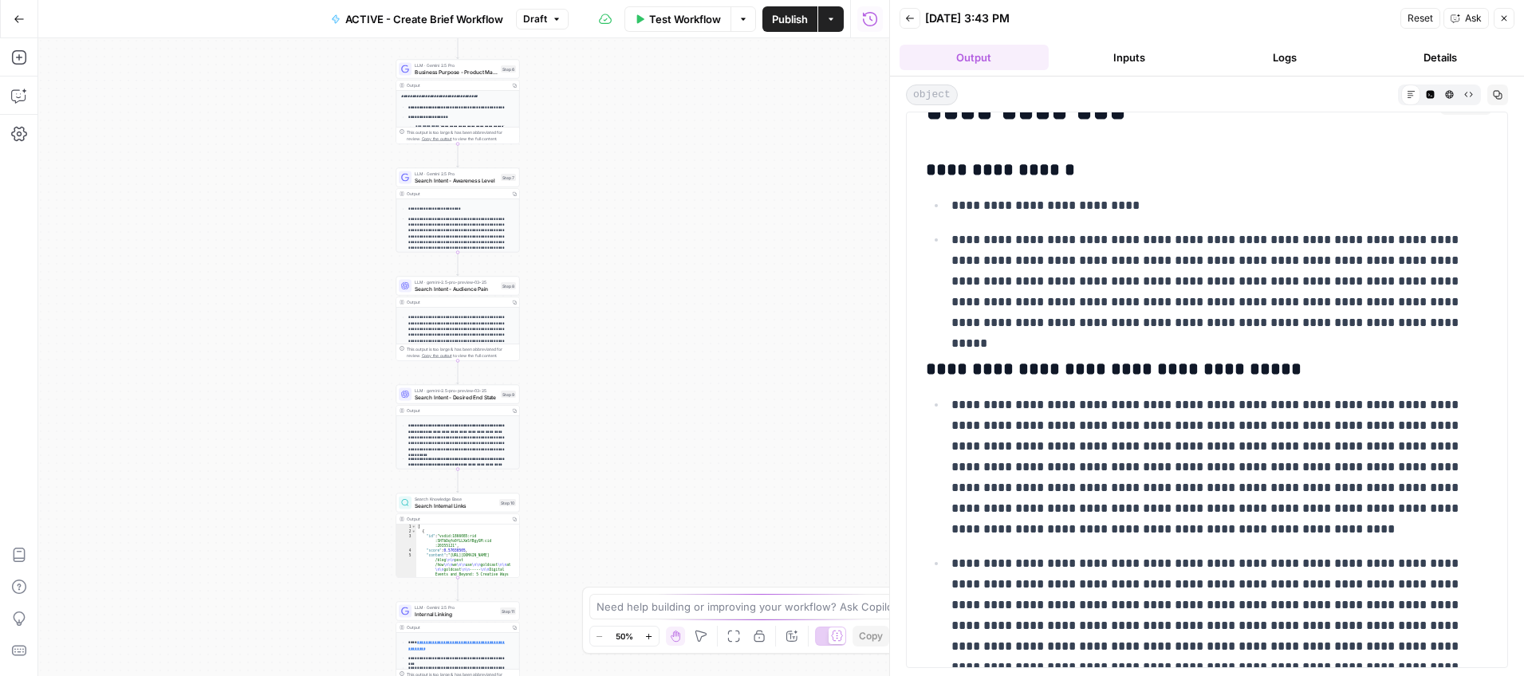
scroll to position [4202, 0]
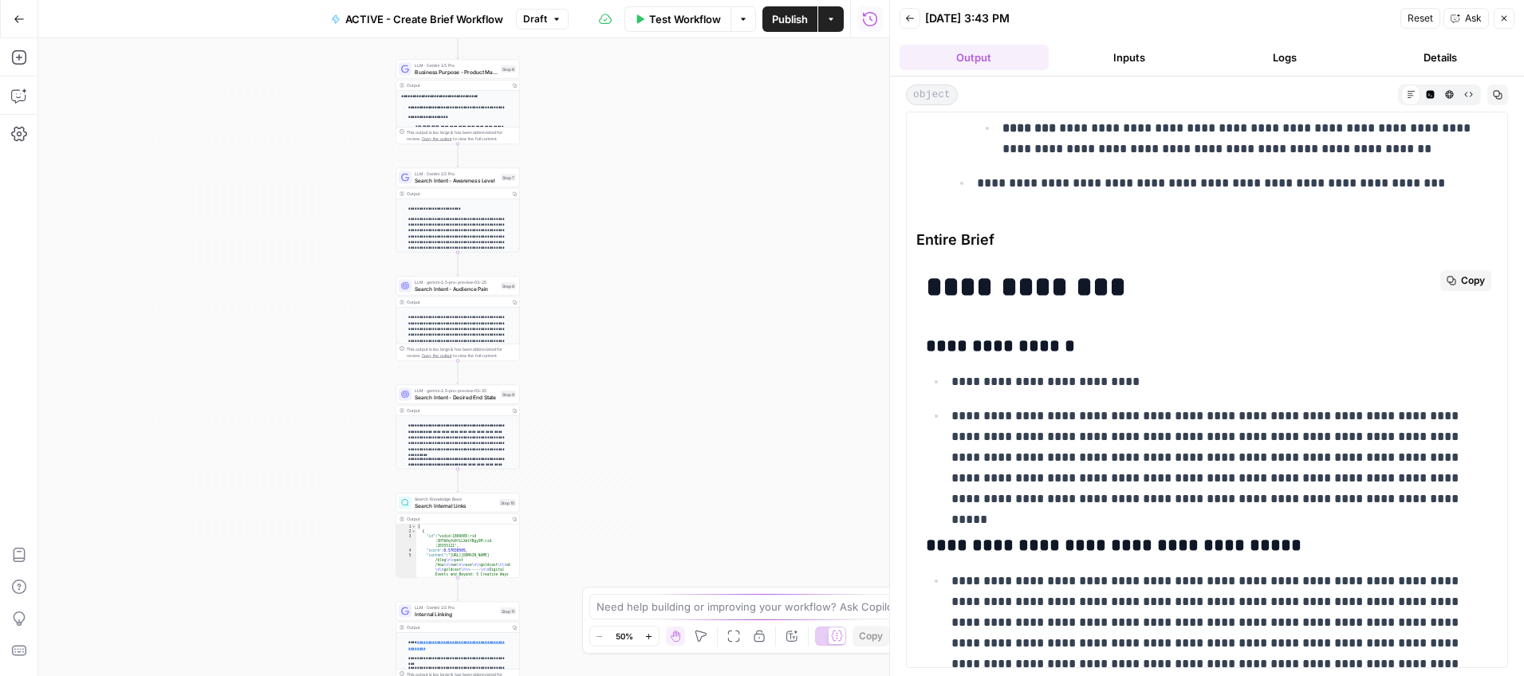
click at [1453, 288] on button "Copy" at bounding box center [1465, 280] width 51 height 21
